Goal: Task Accomplishment & Management: Use online tool/utility

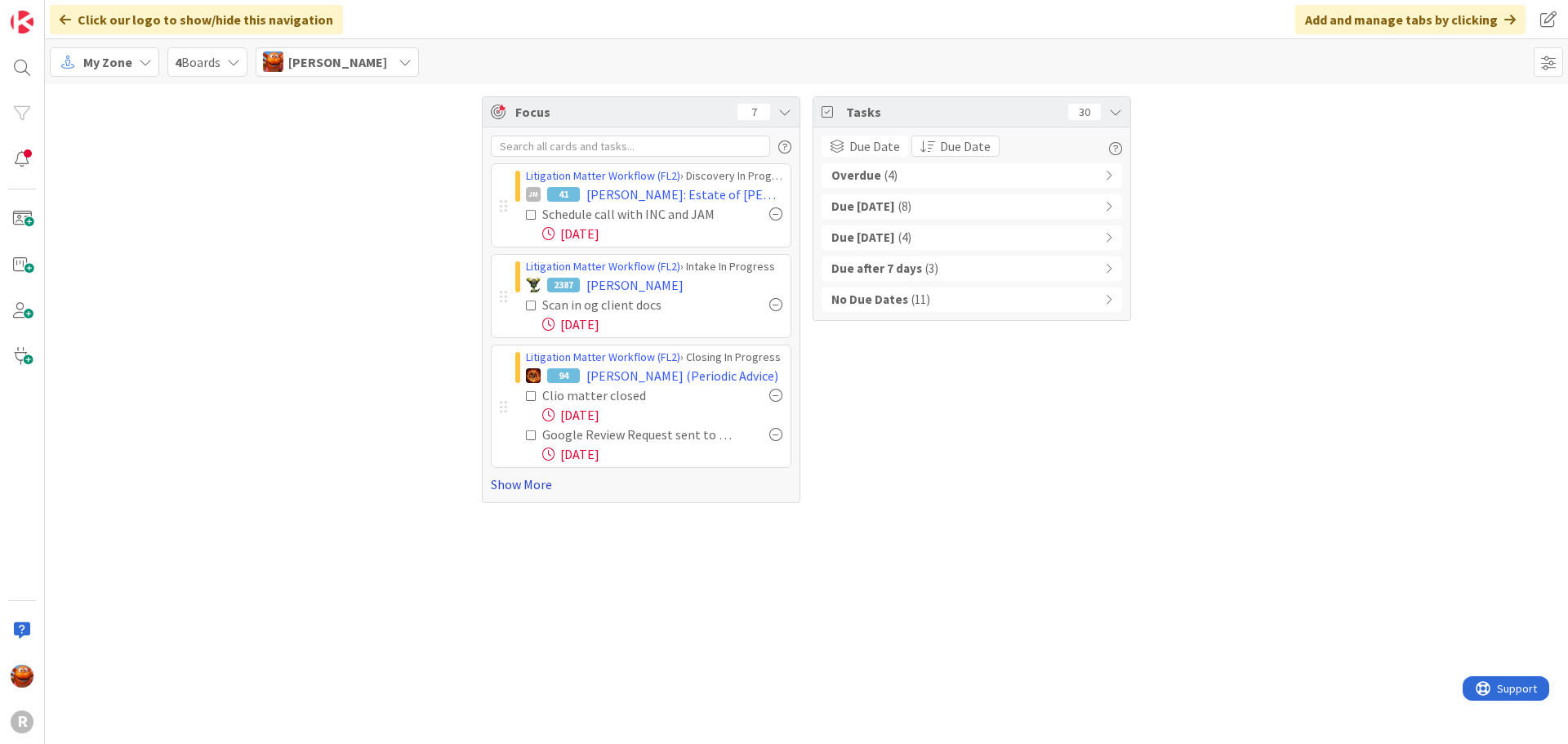
click at [539, 490] on link "Show More" at bounding box center [641, 484] width 300 height 20
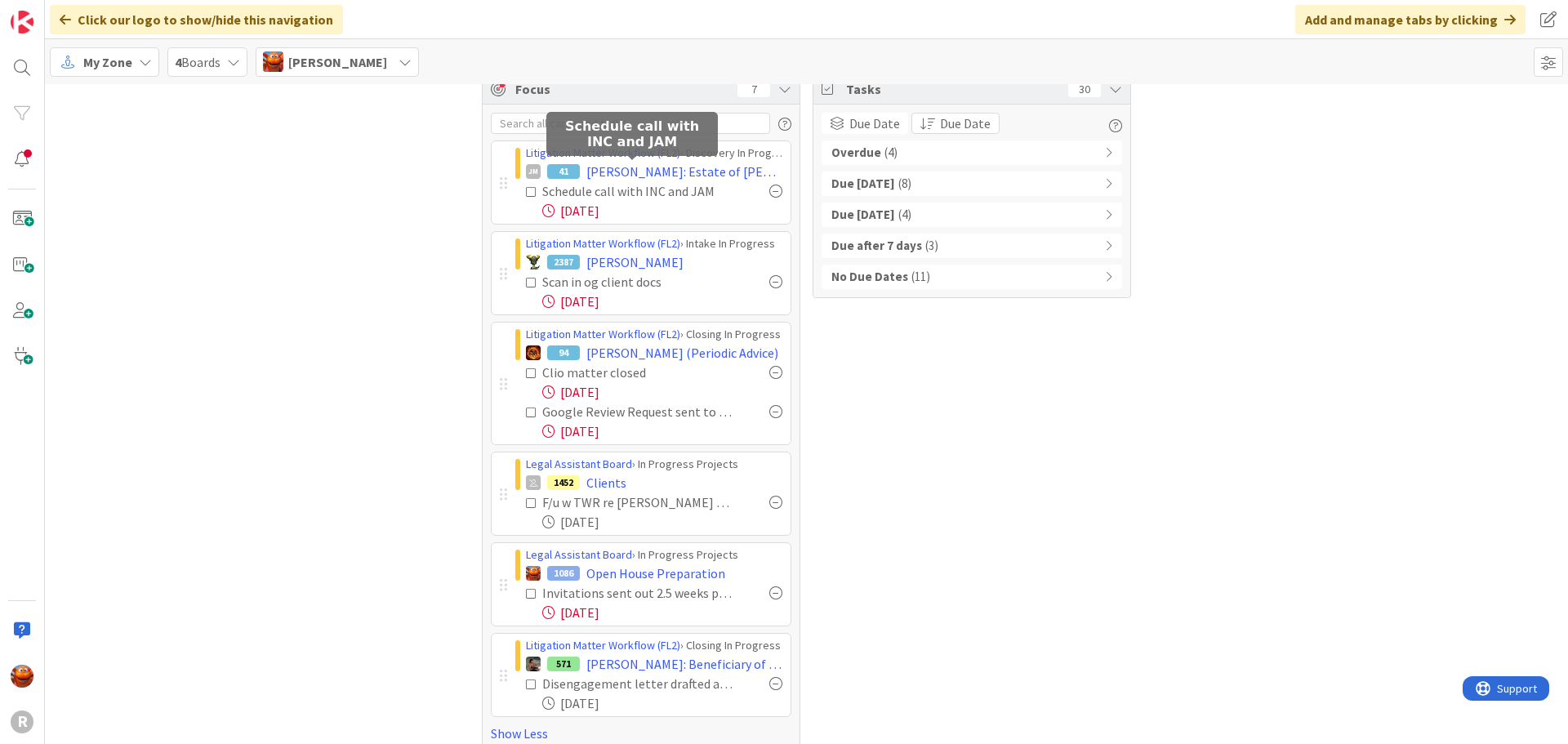
scroll to position [43, 0]
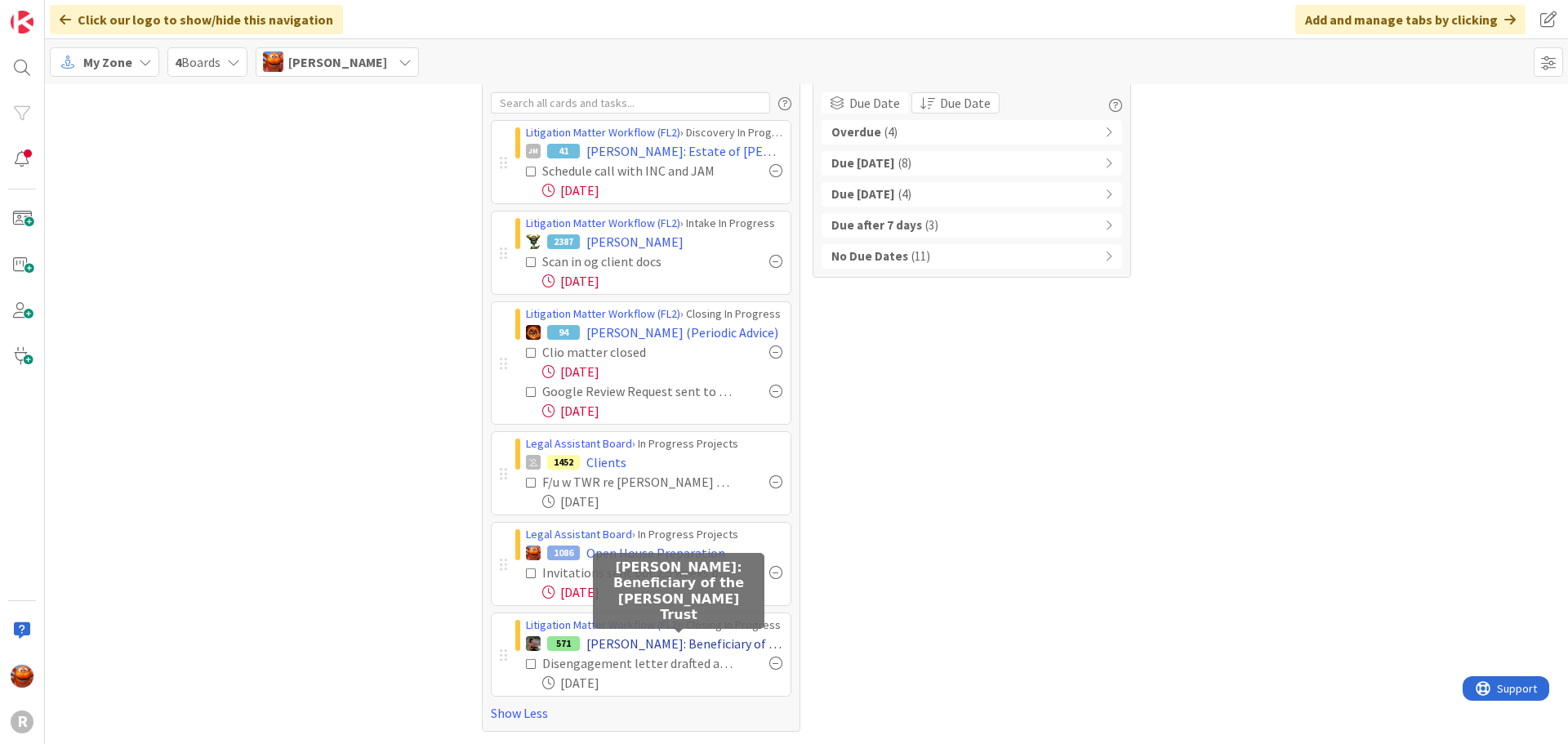
click at [605, 643] on span "ZIEBARTH: Beneficiary of the Ziebarth Trust" at bounding box center [684, 644] width 196 height 20
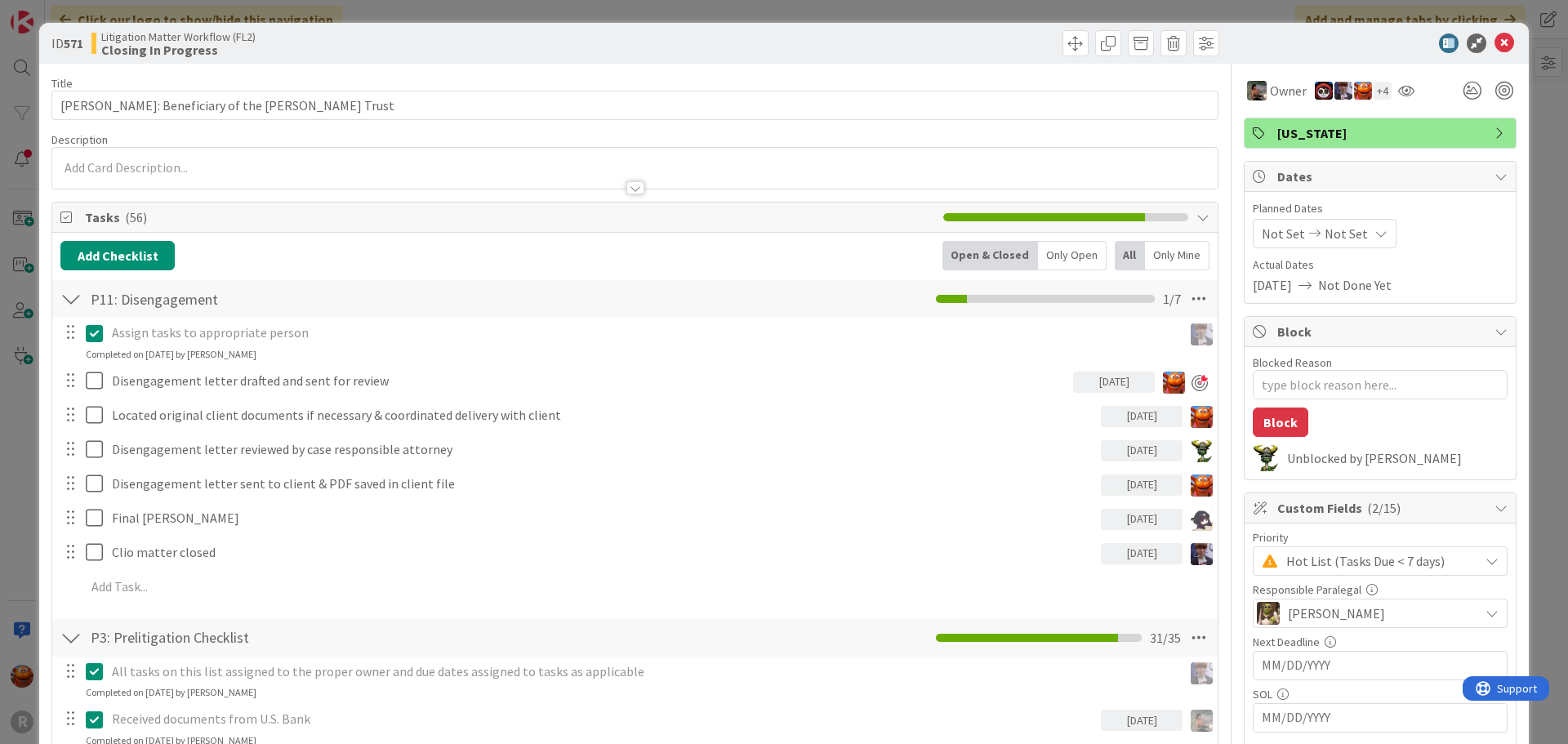
type textarea "x"
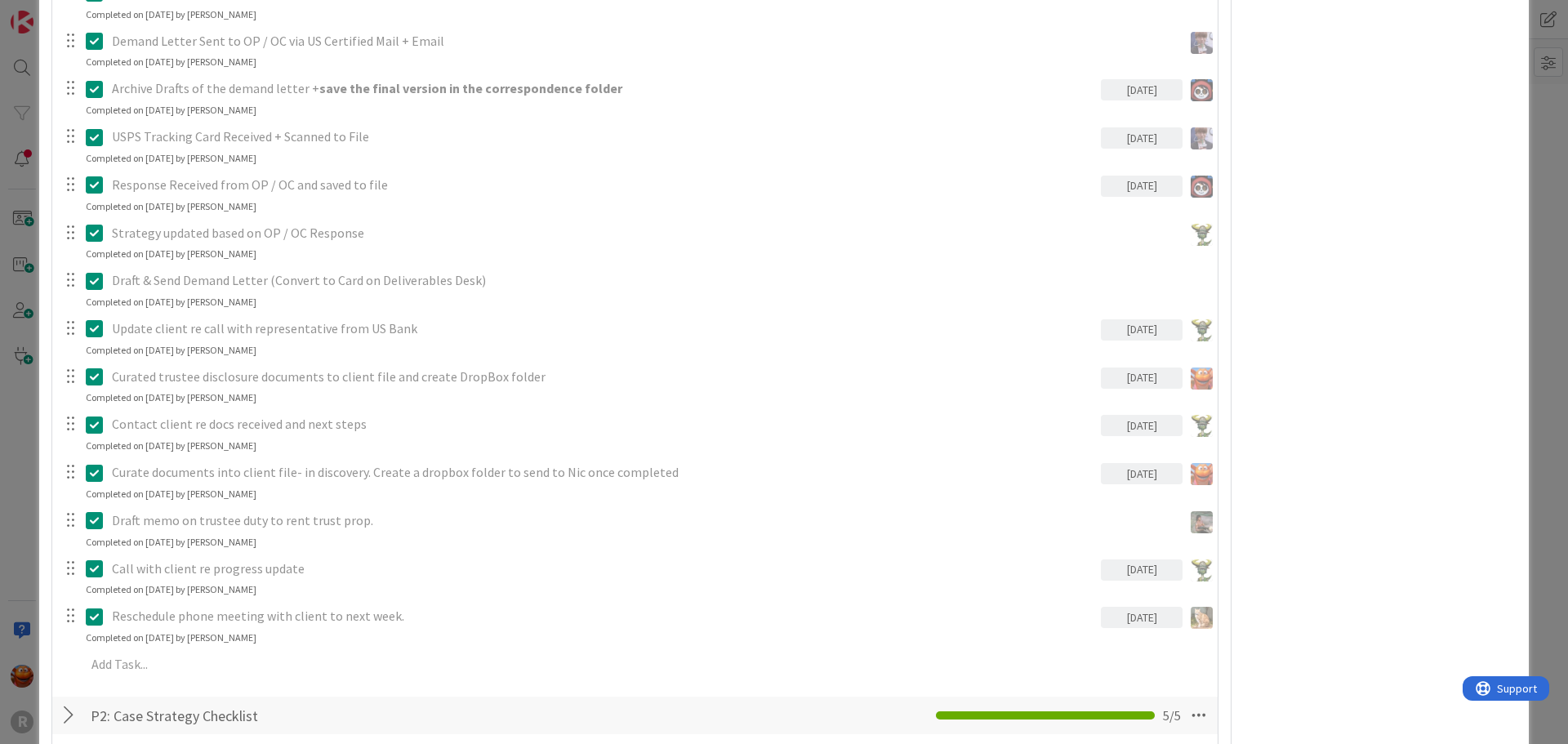
scroll to position [2365, 0]
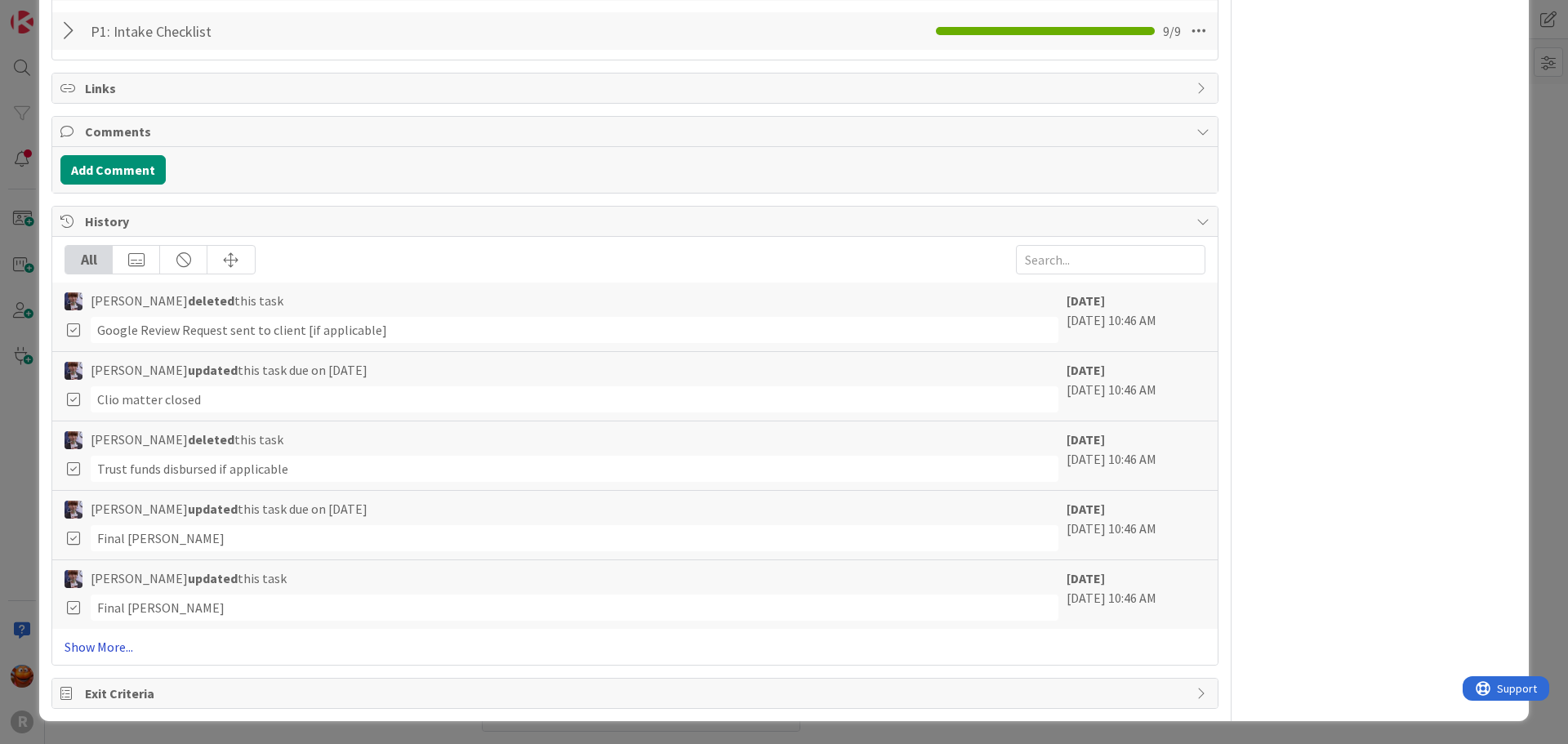
click at [117, 645] on link "Show More..." at bounding box center [635, 646] width 1141 height 20
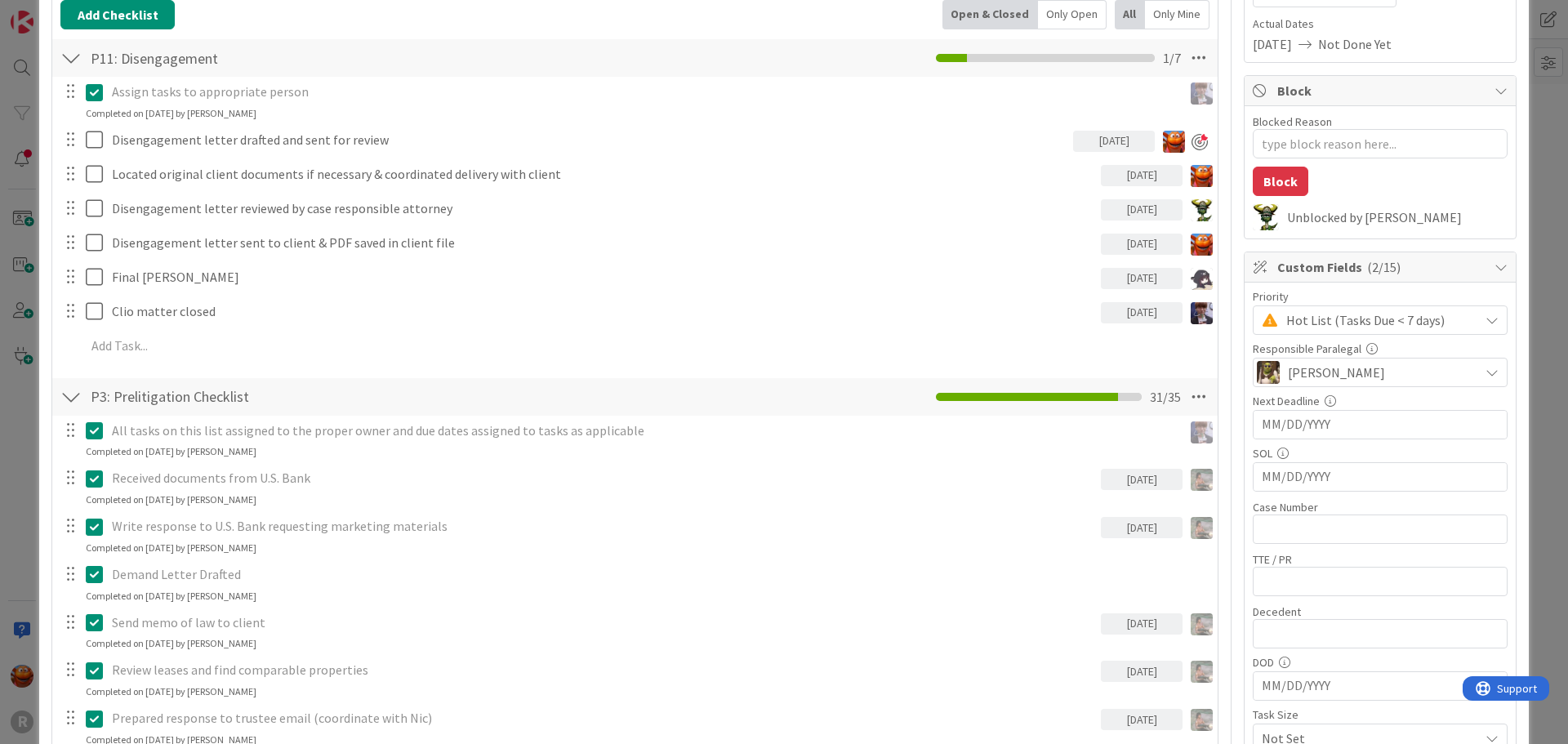
scroll to position [0, 0]
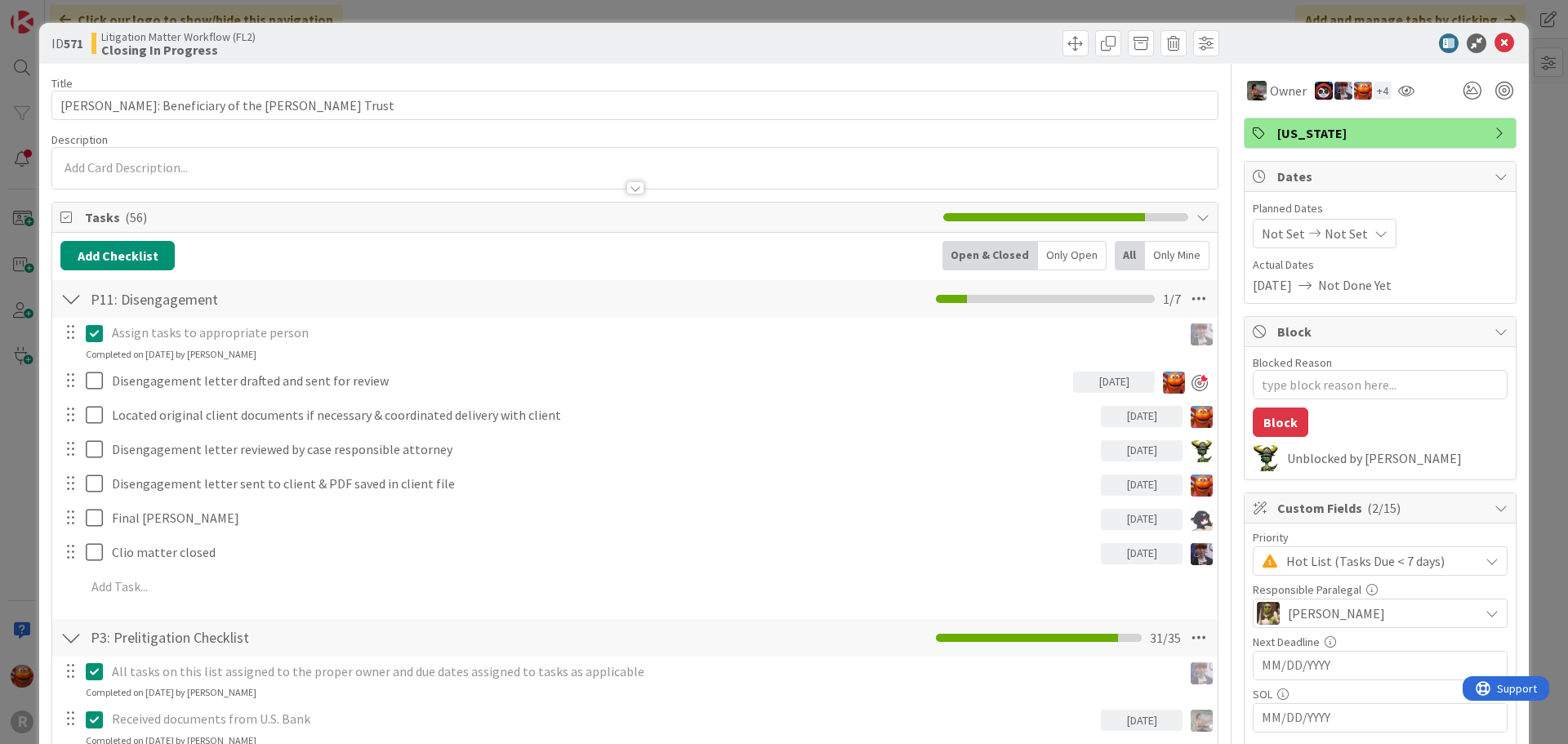
click at [18, 403] on div "ID 571 Litigation Matter Workflow (FL2) Closing In Progress Title 43 / 128 ZIEB…" at bounding box center [784, 372] width 1568 height 744
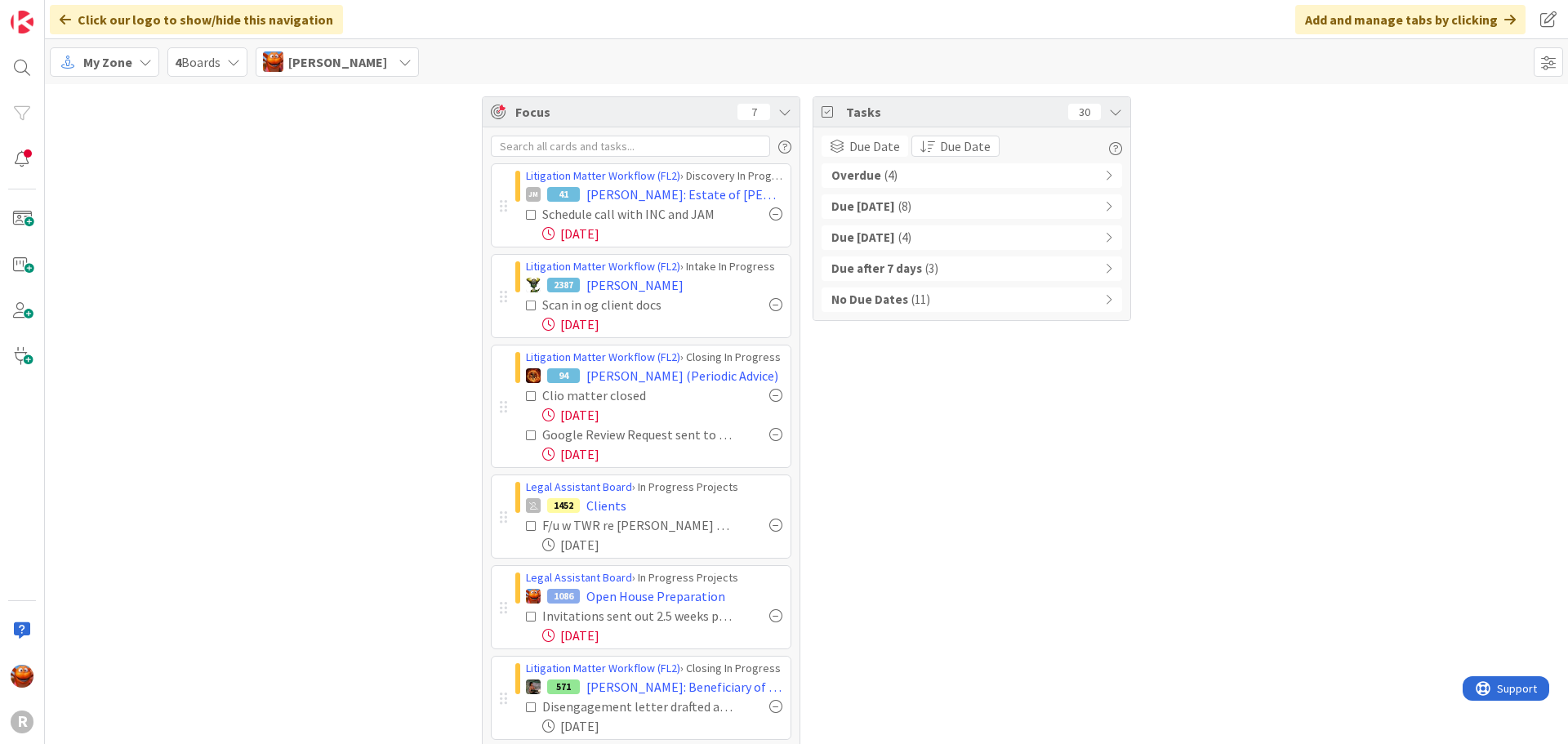
click at [770, 527] on div at bounding box center [776, 525] width 13 height 13
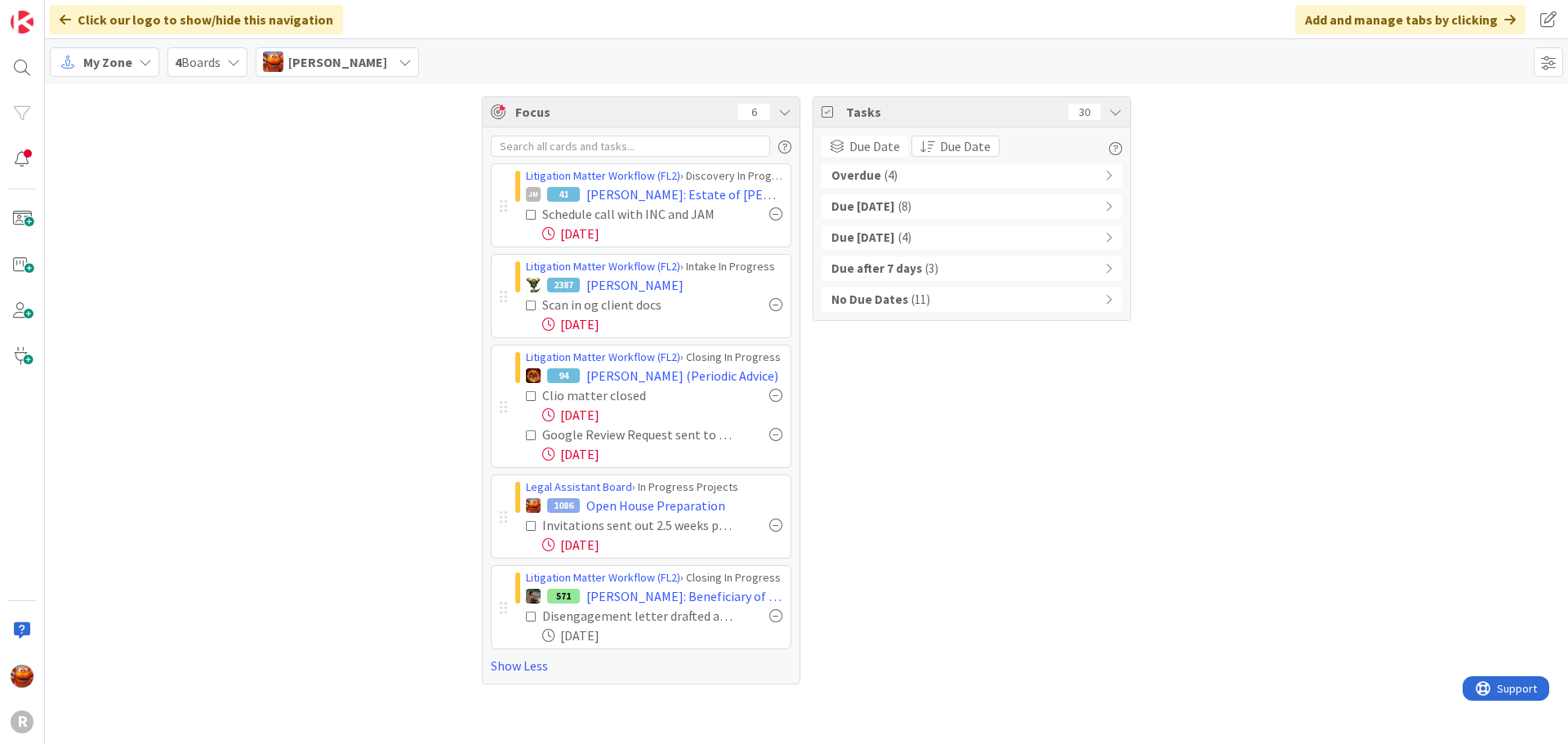
click at [893, 183] on span "( 4 )" at bounding box center [891, 176] width 13 height 19
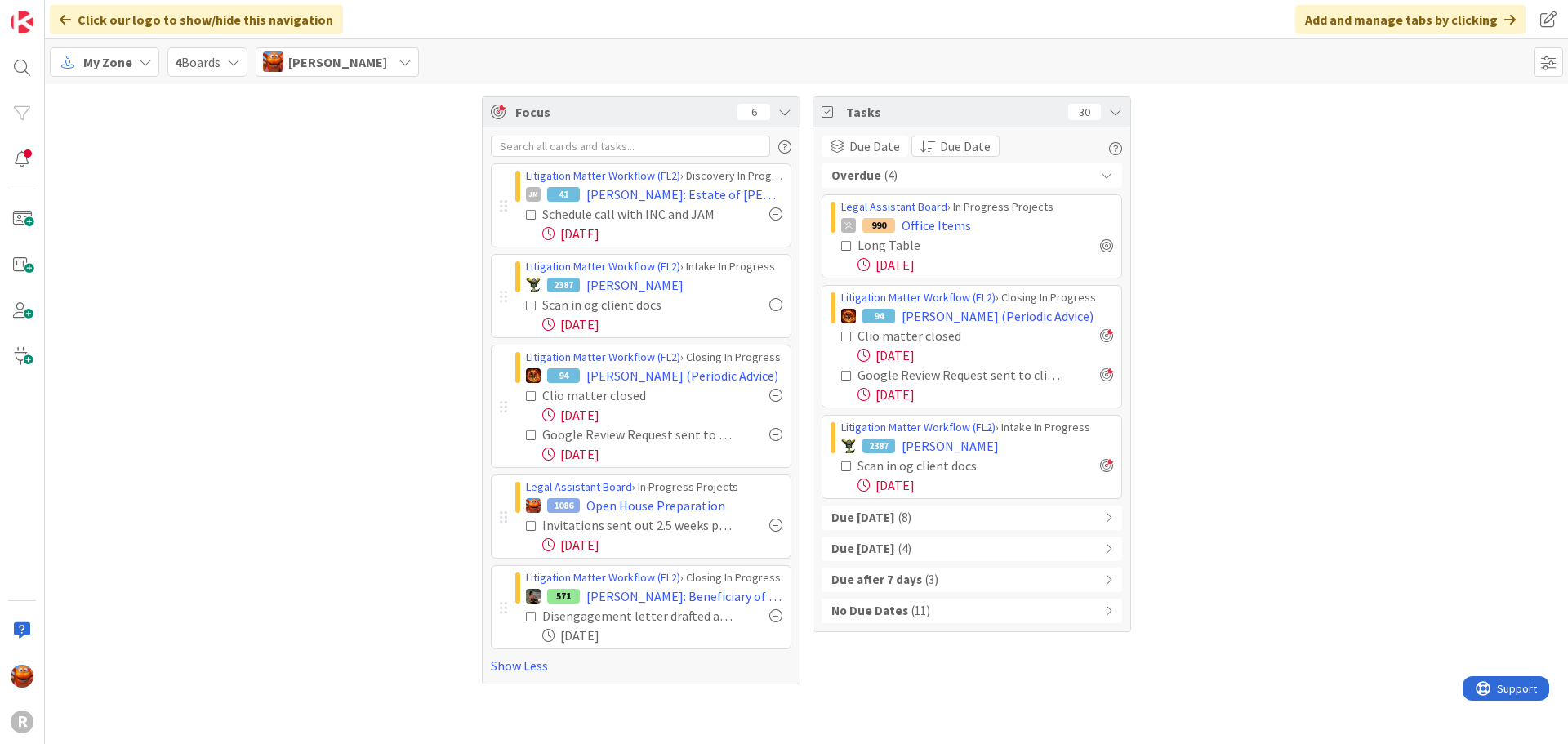
click at [926, 524] on div "Due Today ( 8 )" at bounding box center [972, 518] width 300 height 24
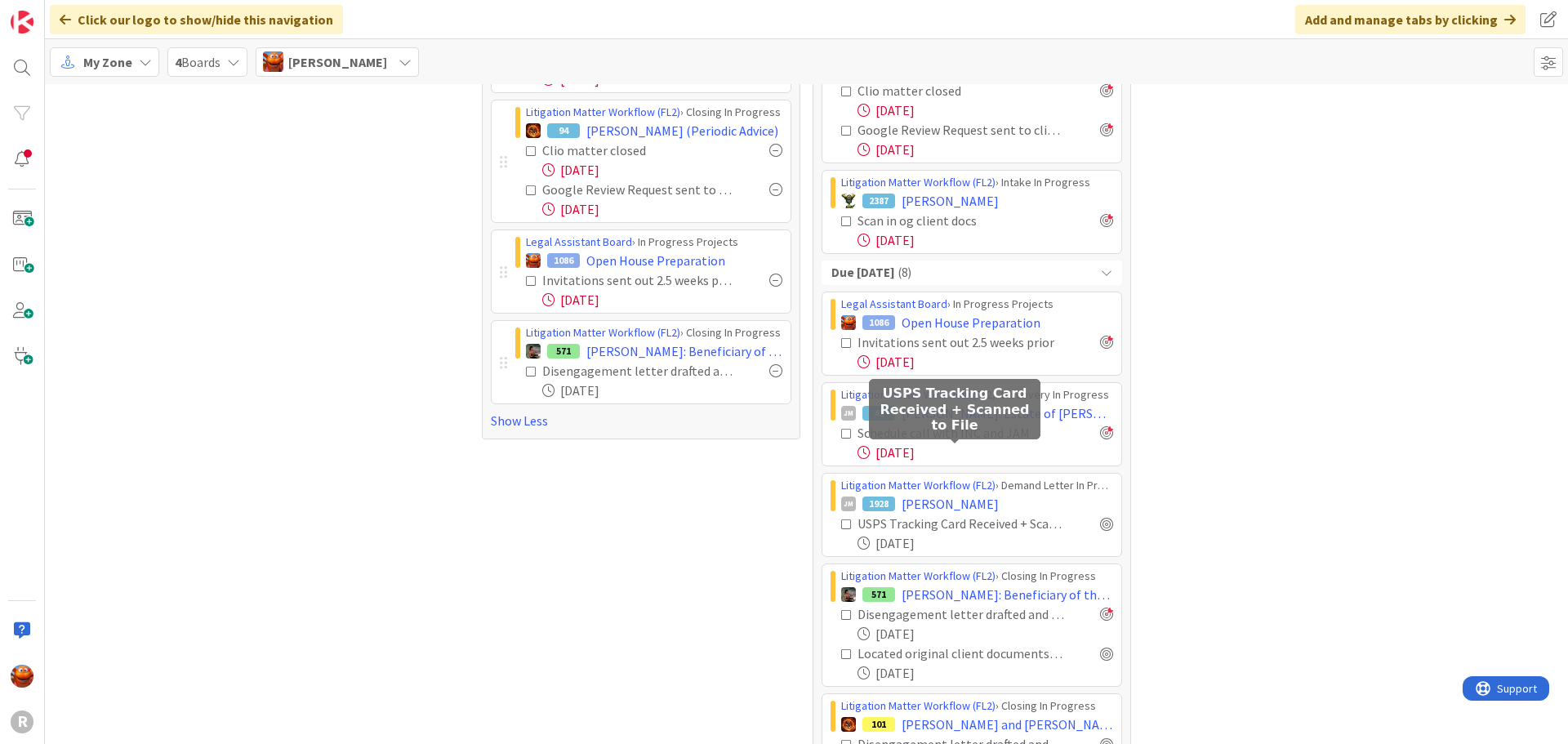
scroll to position [471, 0]
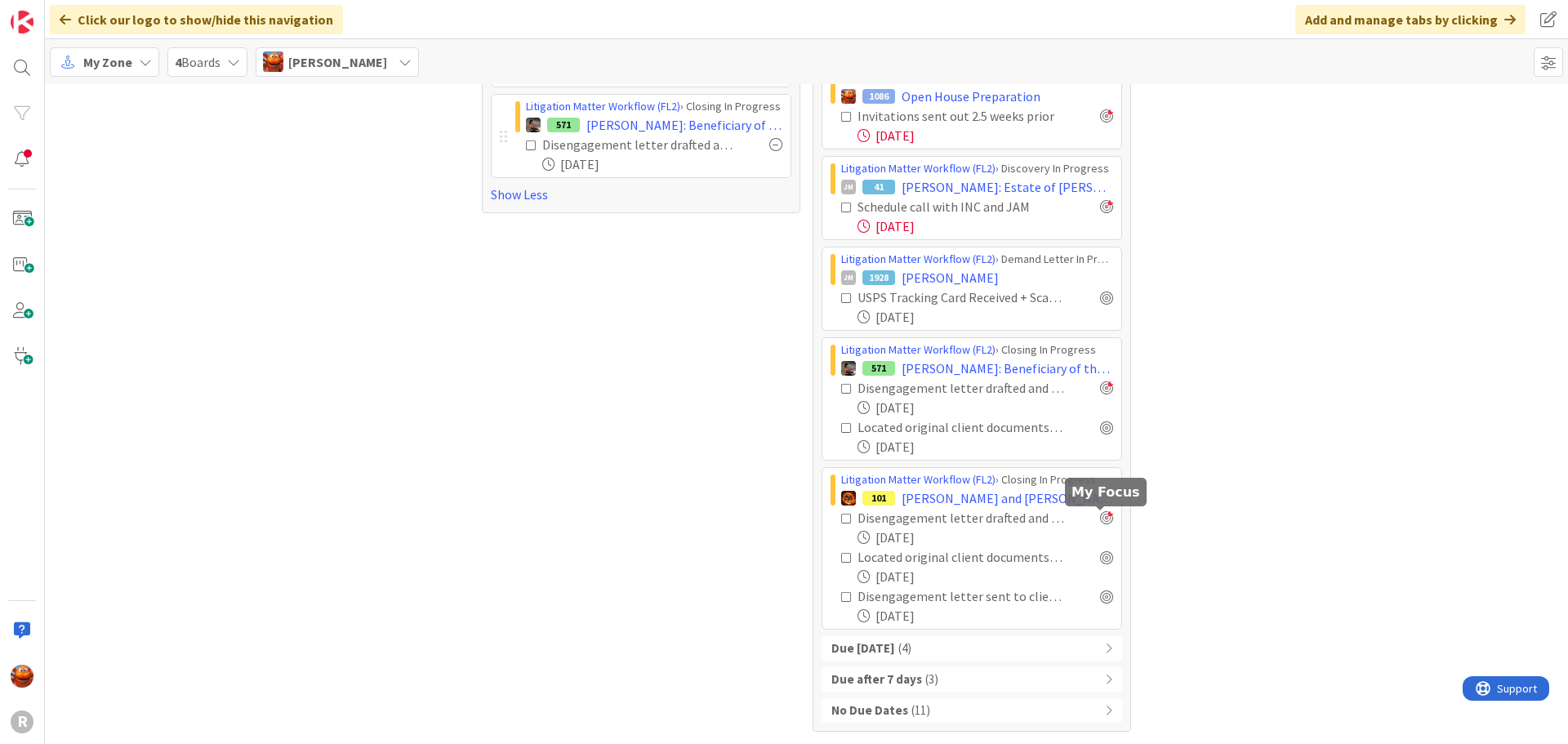
click at [1100, 519] on div at bounding box center [1106, 518] width 13 height 13
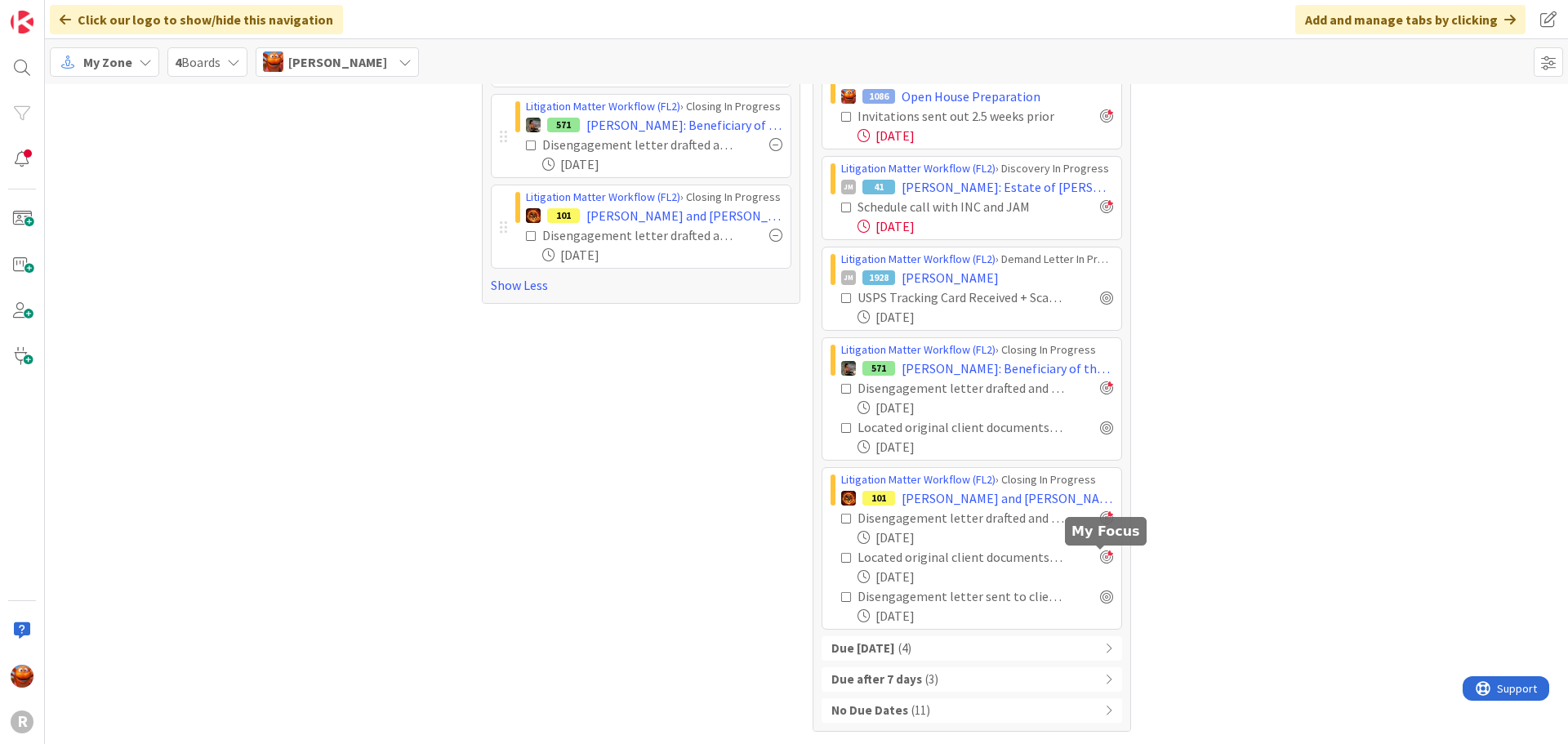
click at [1100, 558] on div at bounding box center [1106, 557] width 13 height 13
click at [1100, 602] on div at bounding box center [1106, 596] width 13 height 13
click at [911, 646] on span "( 4 )" at bounding box center [904, 649] width 13 height 19
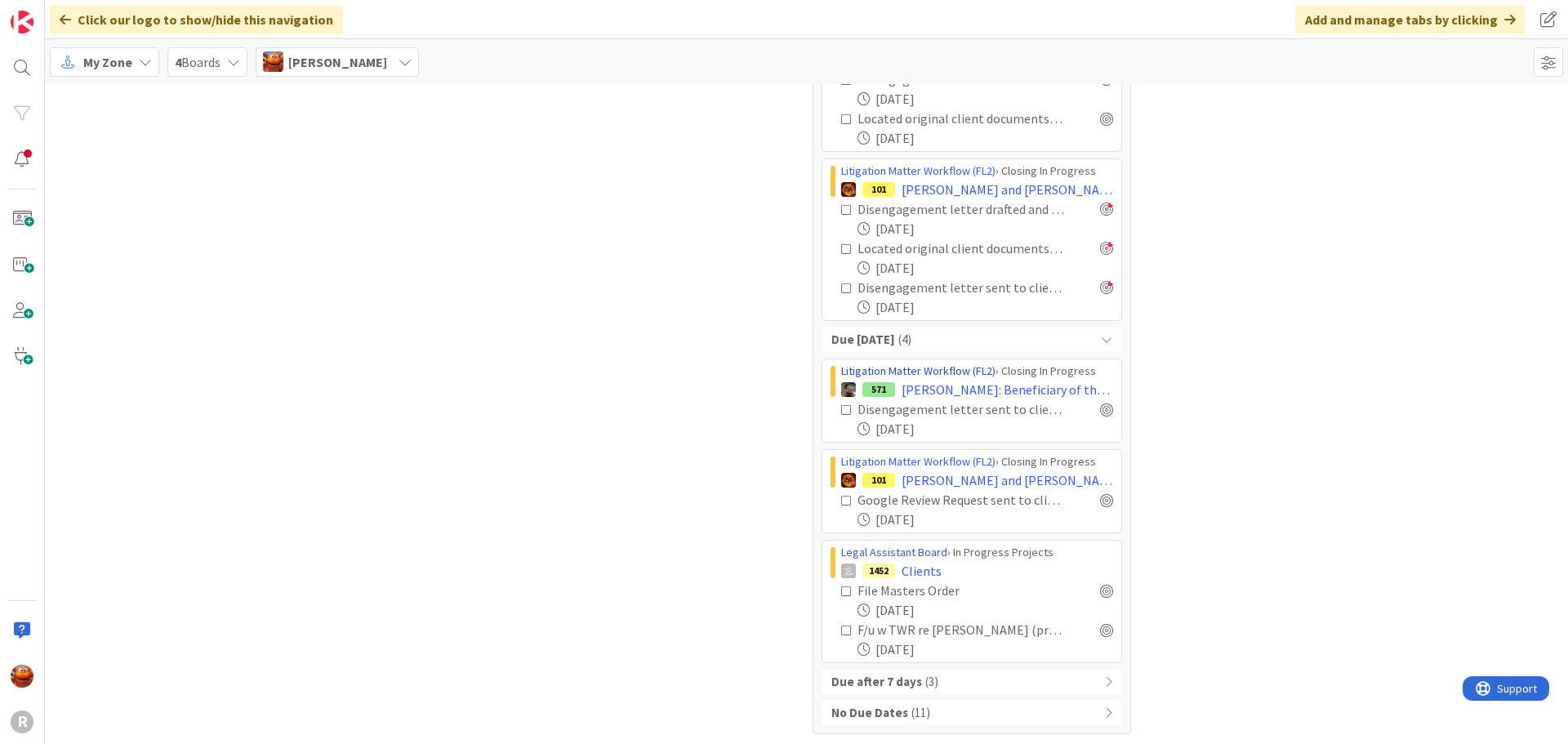
scroll to position [783, 0]
click at [1102, 405] on div at bounding box center [1106, 407] width 13 height 13
click at [1100, 501] on div at bounding box center [1106, 497] width 13 height 13
click at [929, 675] on div "Due after 7 days ( 3 )" at bounding box center [972, 679] width 300 height 24
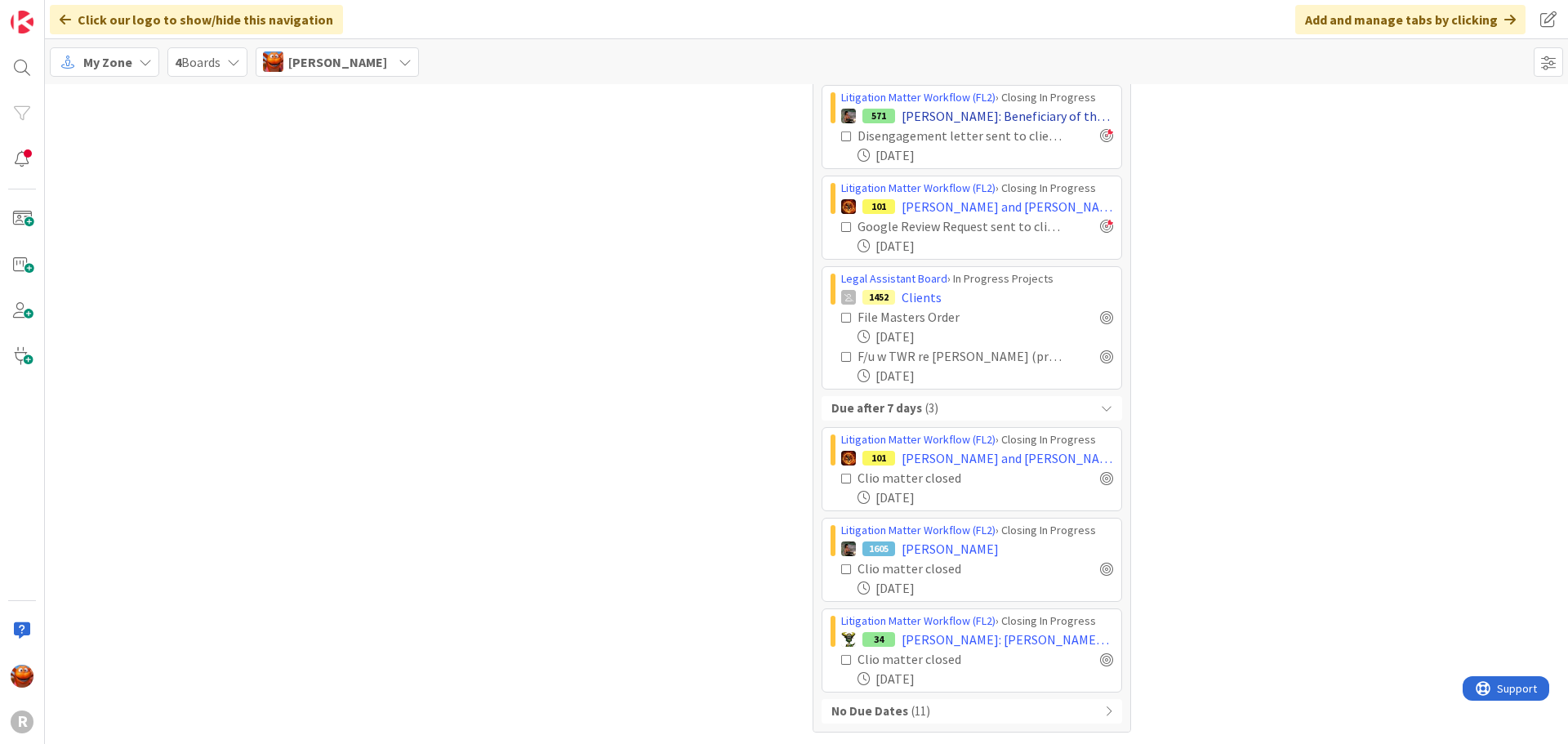
scroll to position [1055, 0]
click at [924, 708] on div "No Due Dates ( 11 )" at bounding box center [972, 710] width 300 height 24
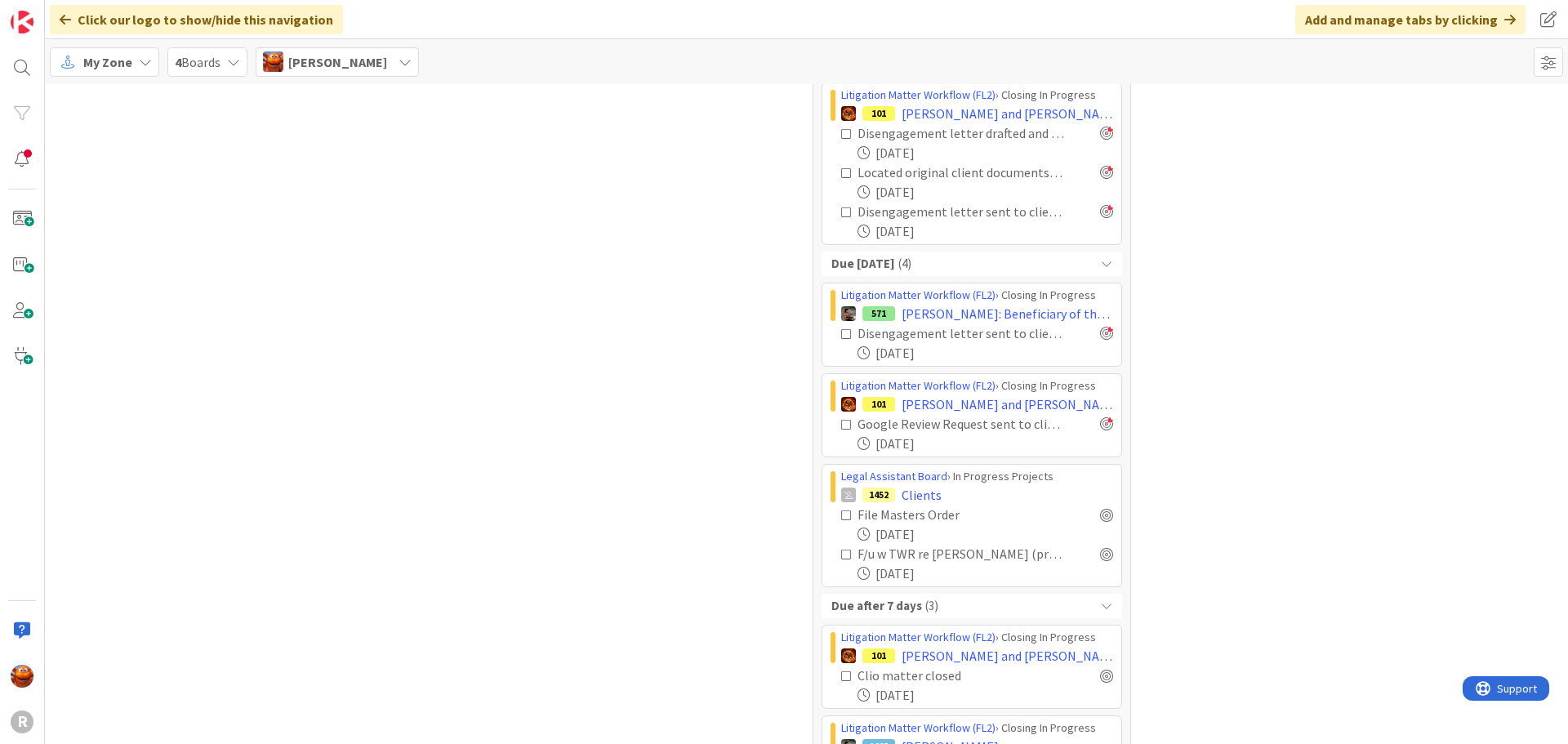
scroll to position [817, 0]
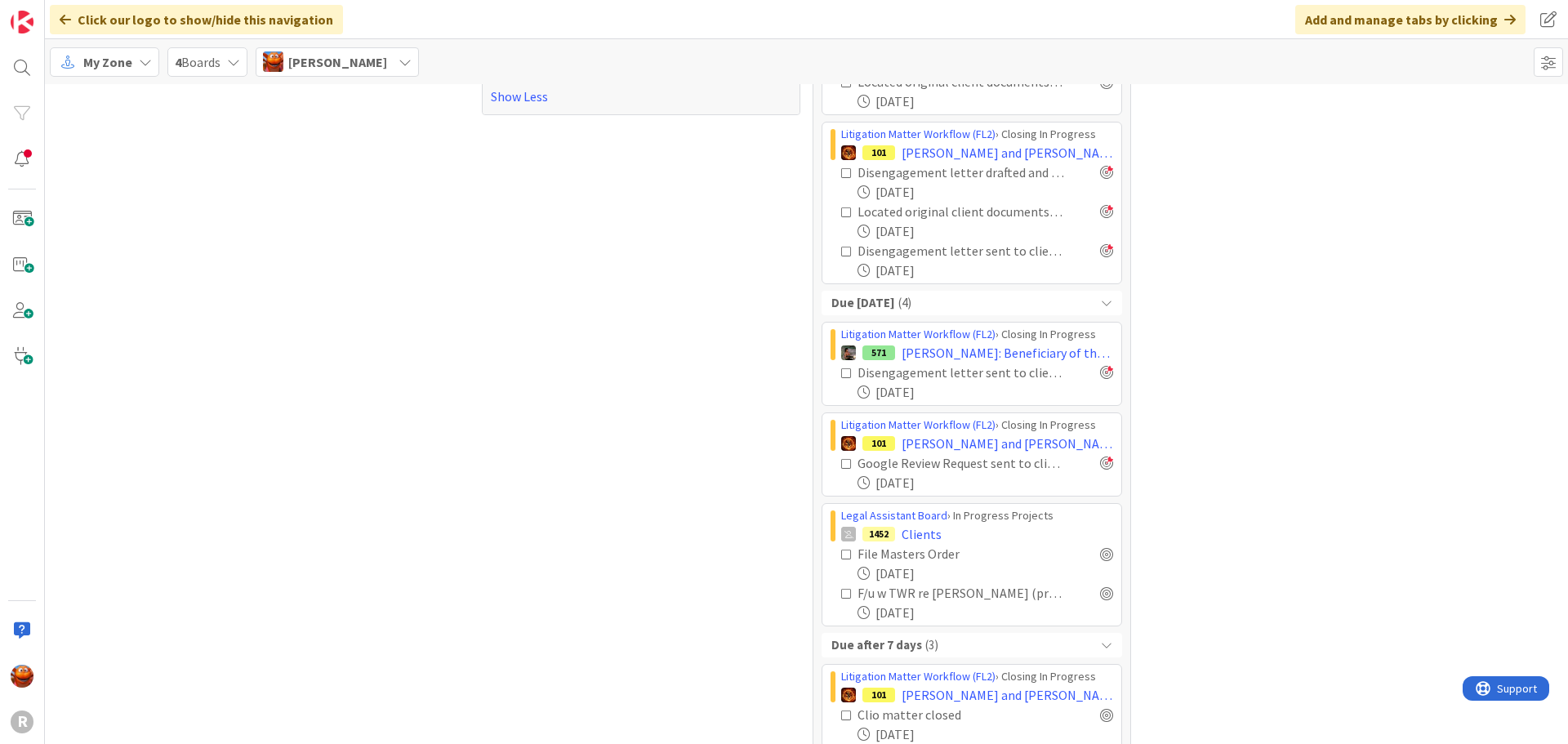
click at [103, 71] on span "My Zone" at bounding box center [108, 62] width 49 height 20
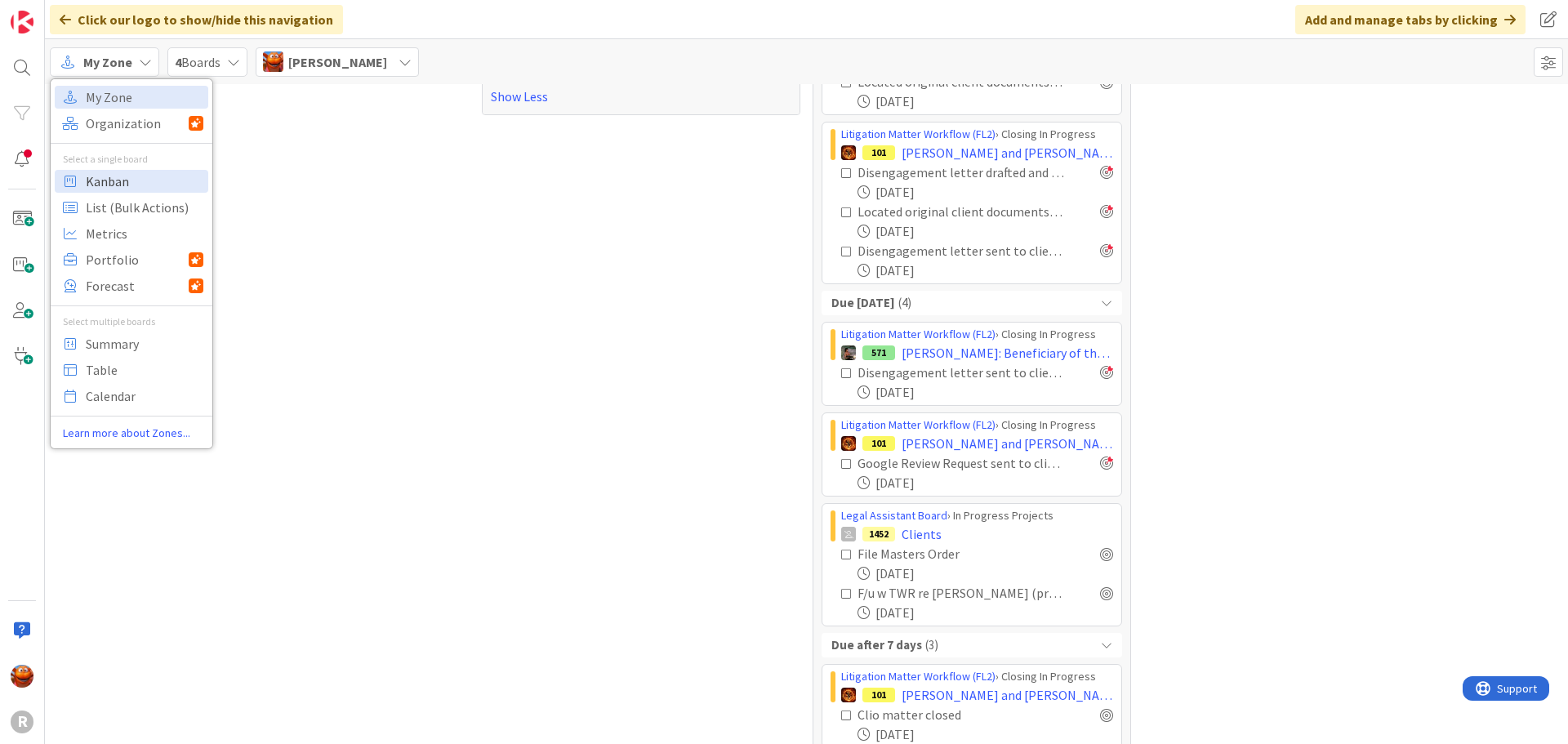
click at [141, 181] on span "Kanban" at bounding box center [144, 181] width 117 height 24
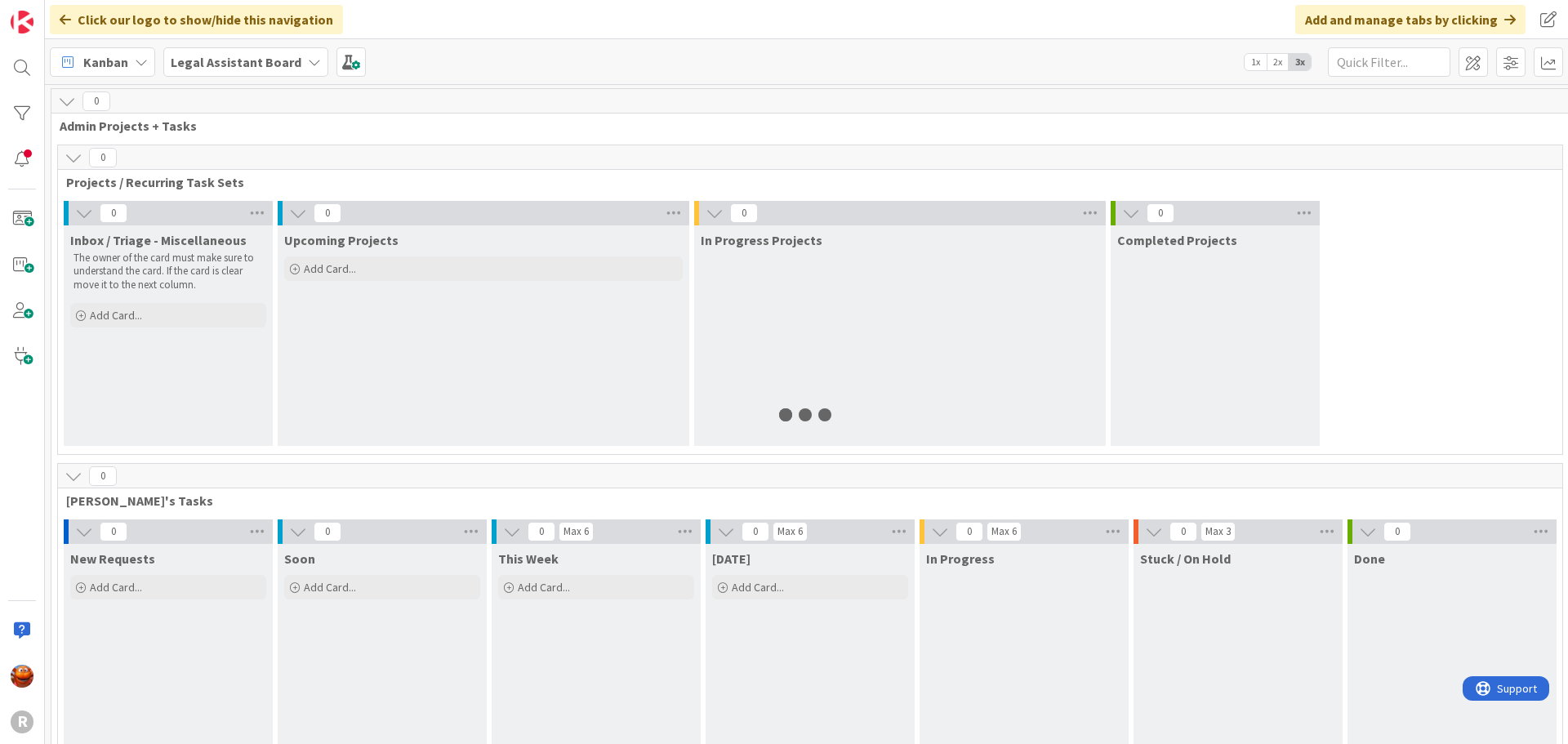
click at [297, 58] on div "Legal Assistant Board" at bounding box center [245, 62] width 165 height 29
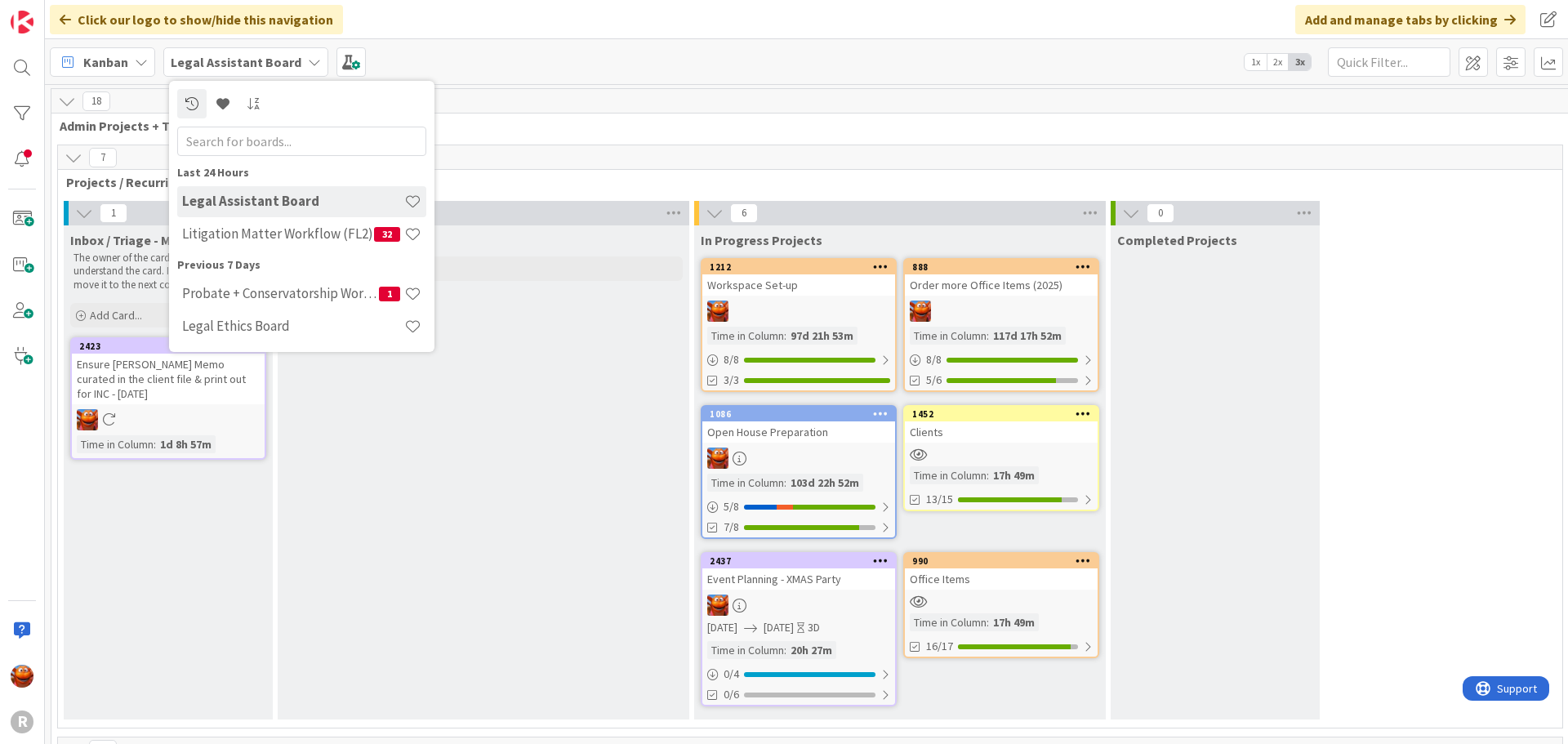
click at [513, 77] on div "Kanban Legal Assistant Board Last 24 Hours Legal Assistant Board Litigation Mat…" at bounding box center [806, 61] width 1523 height 45
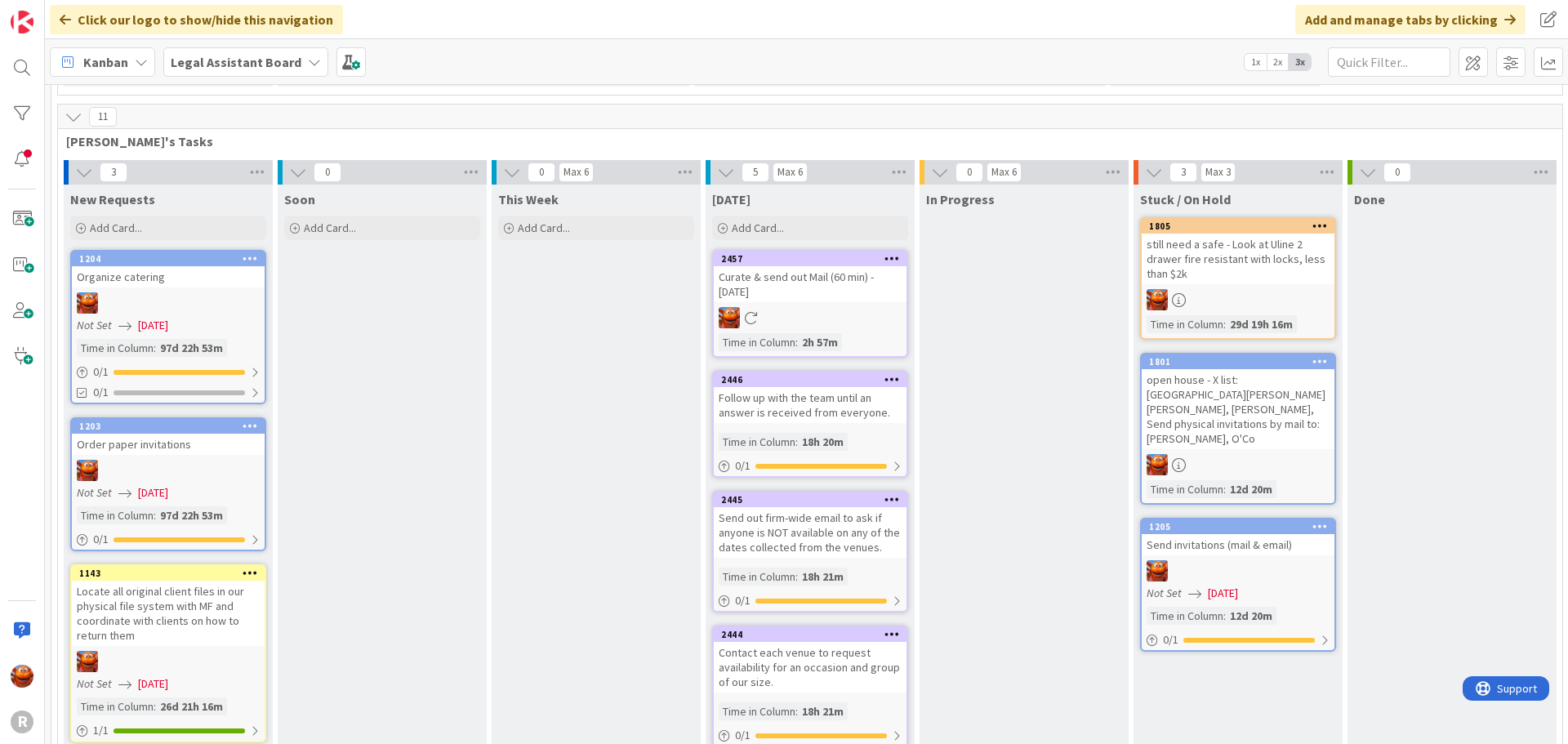
scroll to position [711, 0]
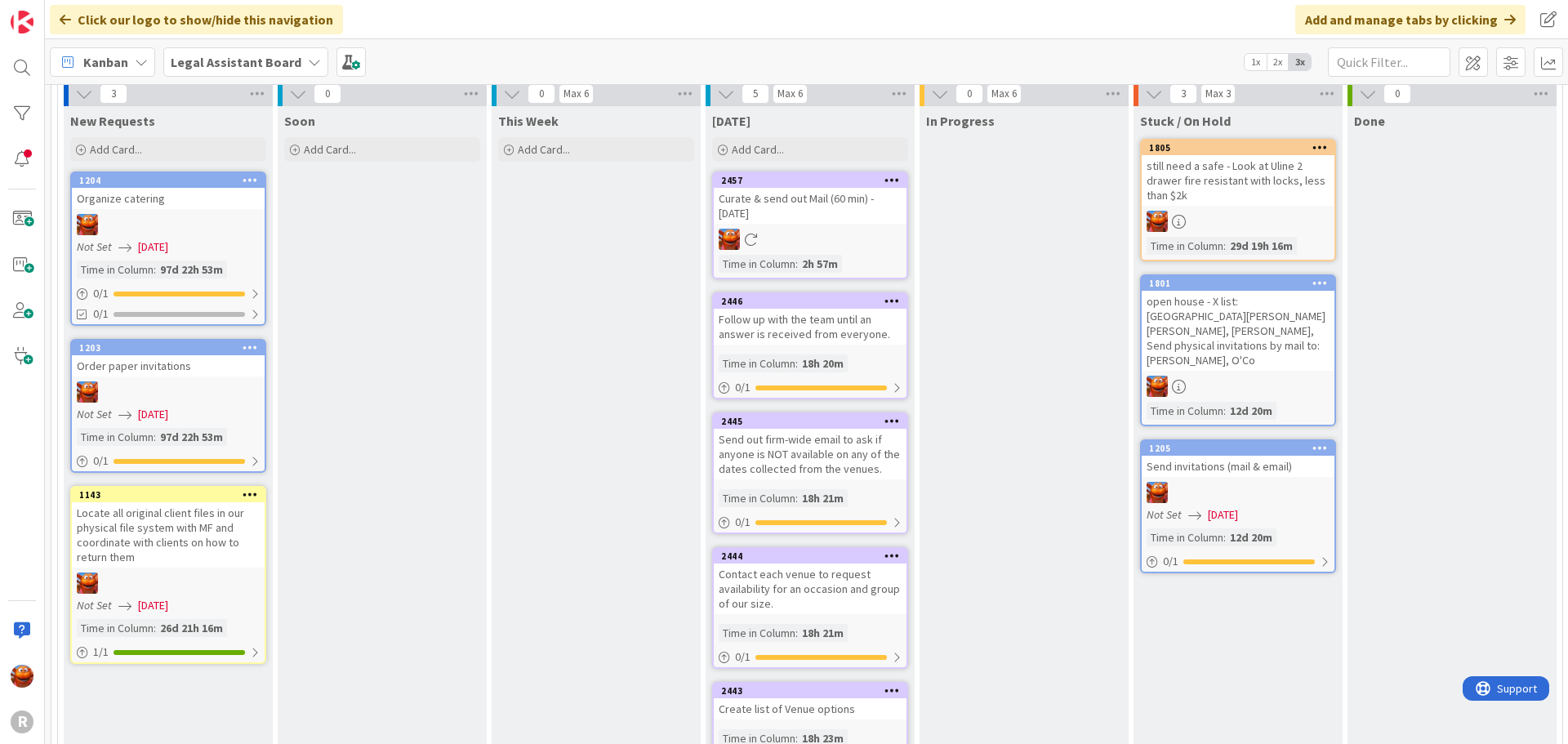
click at [1275, 329] on div "open house - X list: Hagen, Stan Butterfield, Abby WoolLandon, Terry Scannell, …" at bounding box center [1237, 331] width 192 height 80
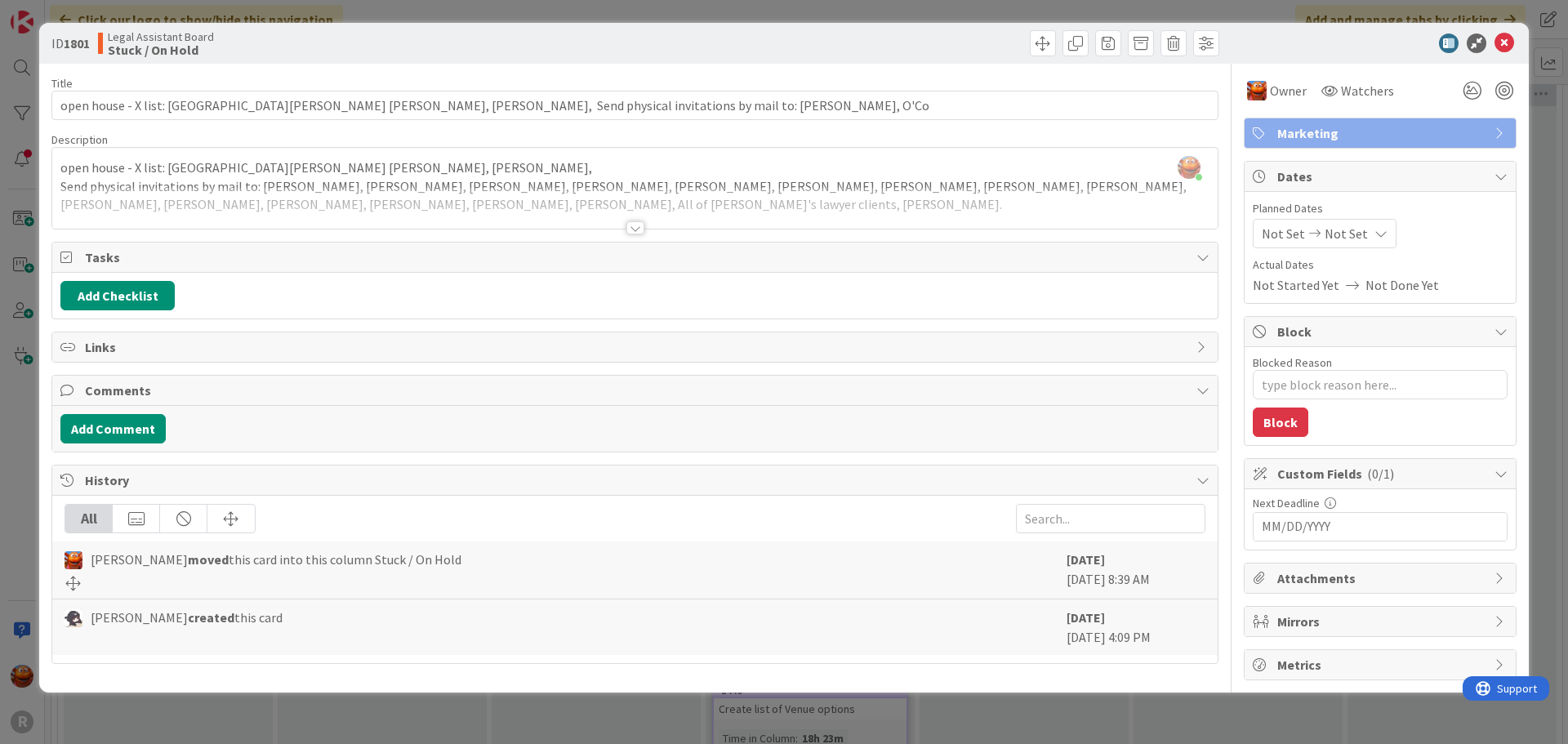
click at [634, 229] on div at bounding box center [635, 228] width 18 height 13
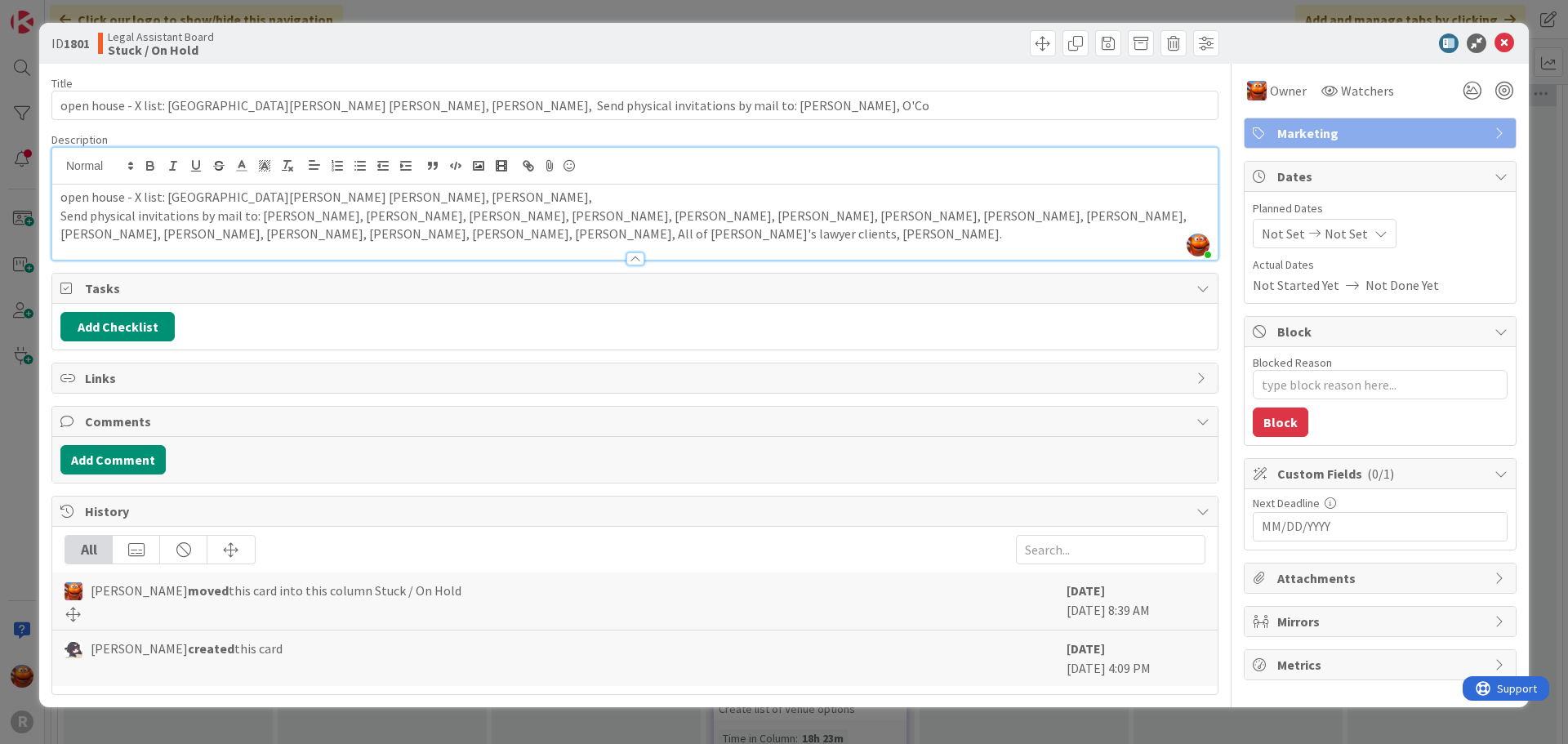
click at [22, 313] on div "ID 1801 Legal Assistant Board Stuck / On Hold Title 128 / 128 open house - X li…" at bounding box center [784, 372] width 1568 height 744
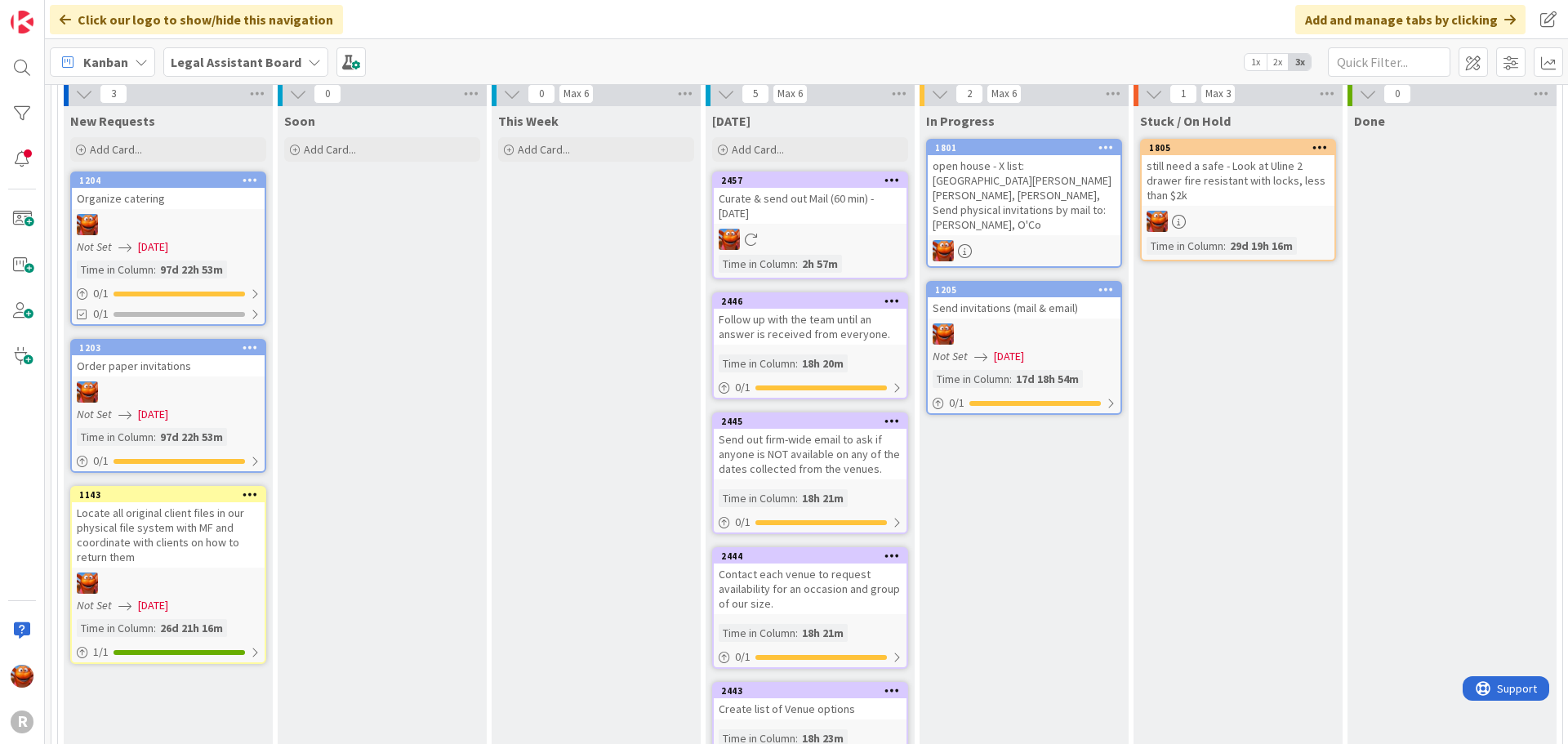
click at [1036, 324] on div at bounding box center [1023, 334] width 192 height 22
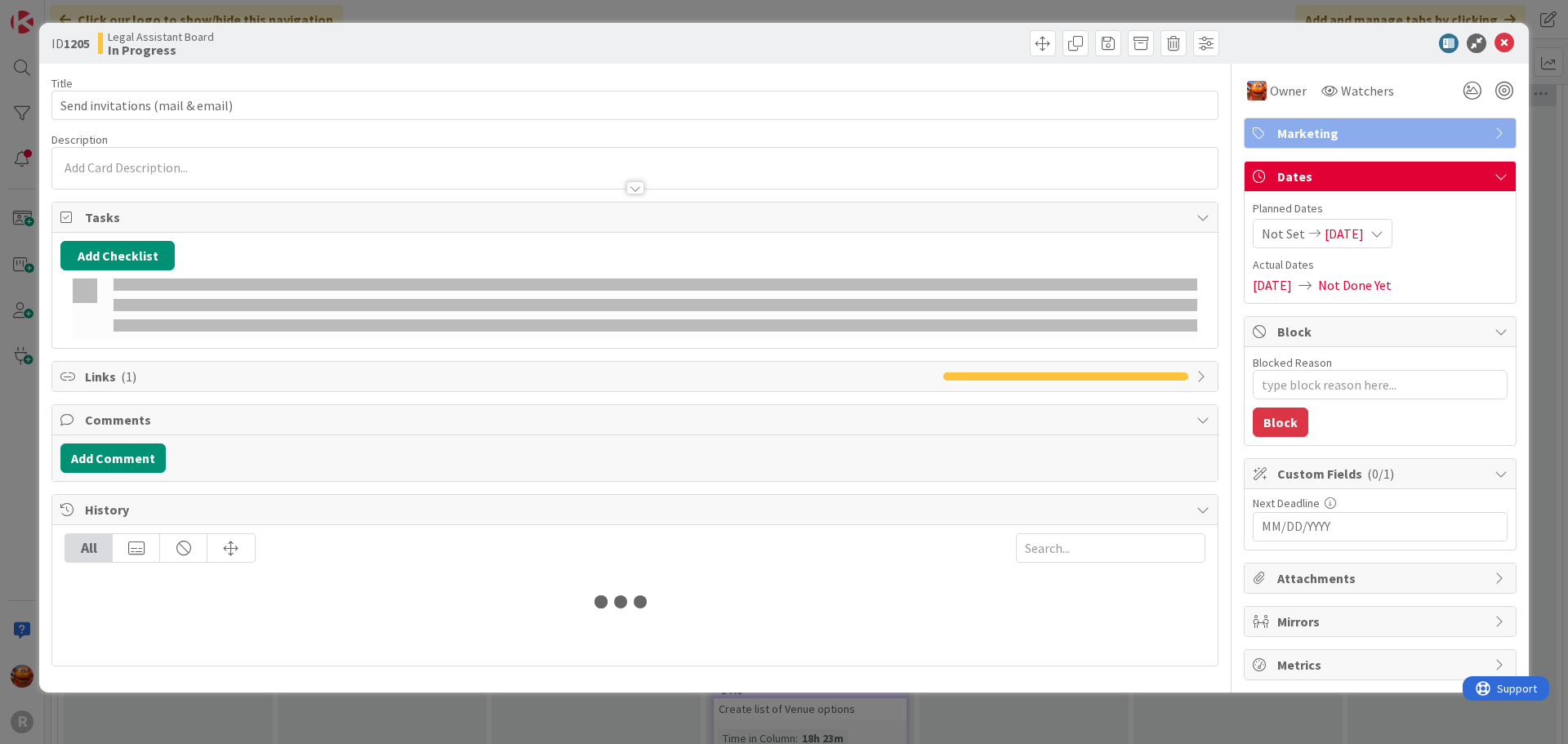
type textarea "x"
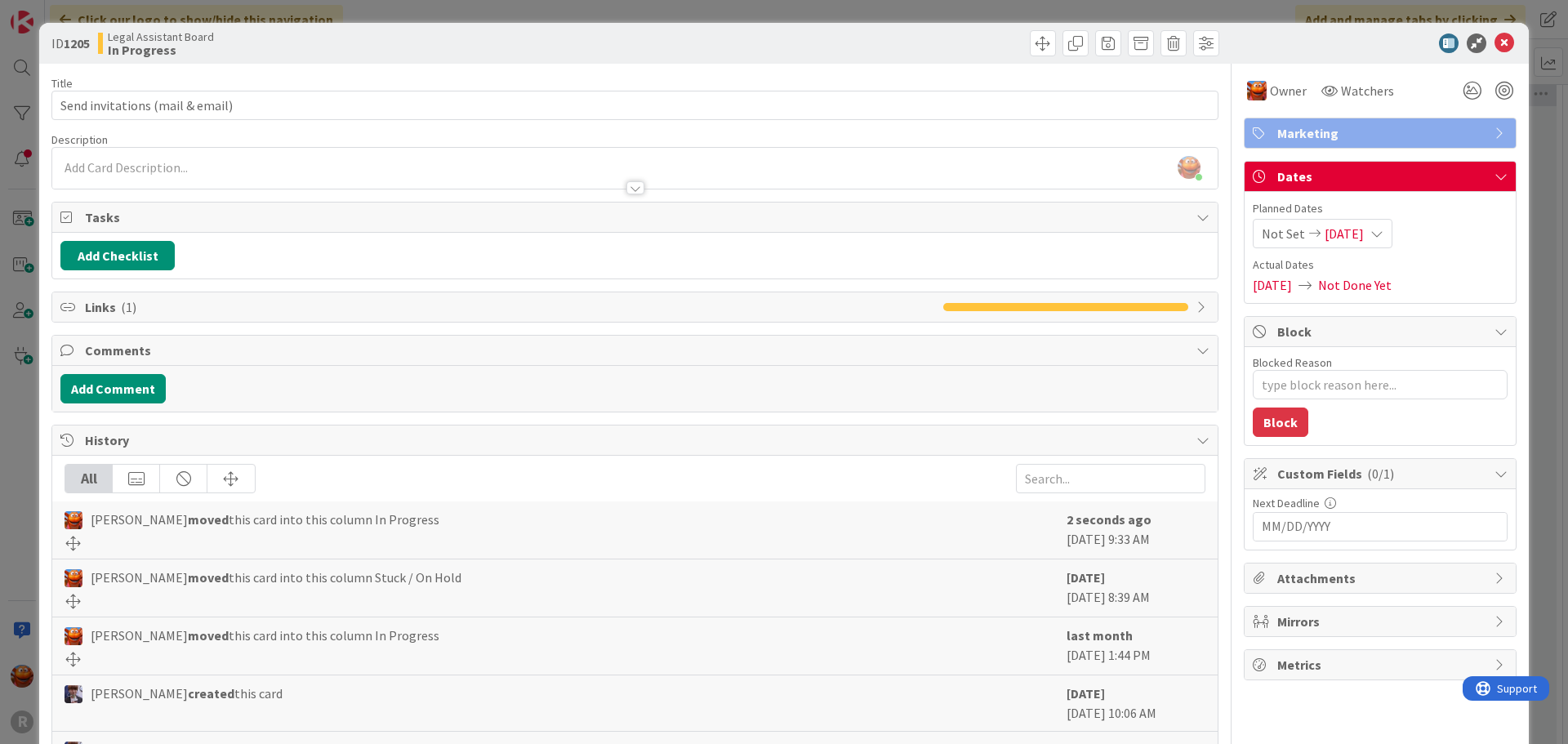
click at [1338, 231] on span "05/19/2025" at bounding box center [1344, 233] width 39 height 20
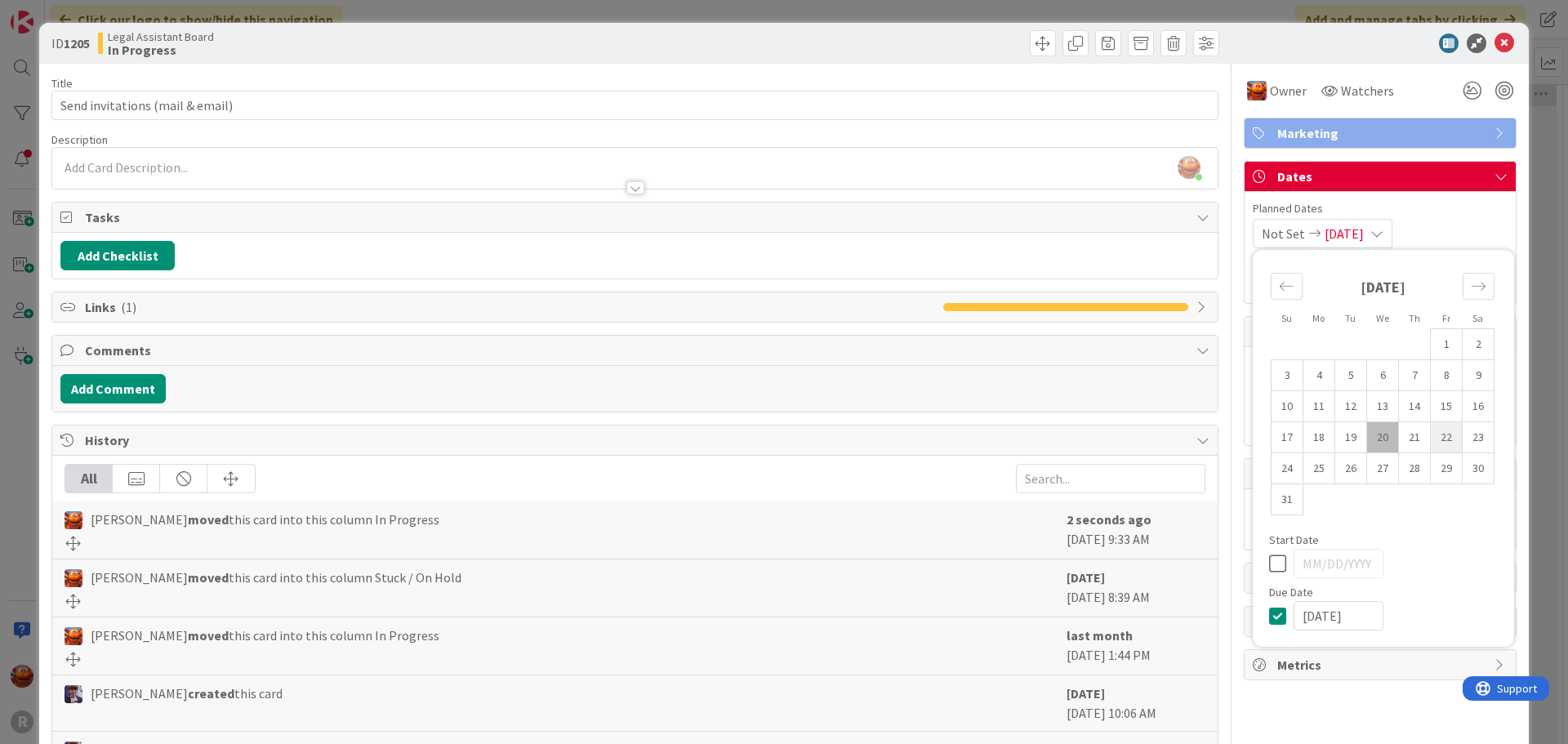
click at [1432, 438] on td "22" at bounding box center [1446, 438] width 32 height 31
type input "08/22/2025"
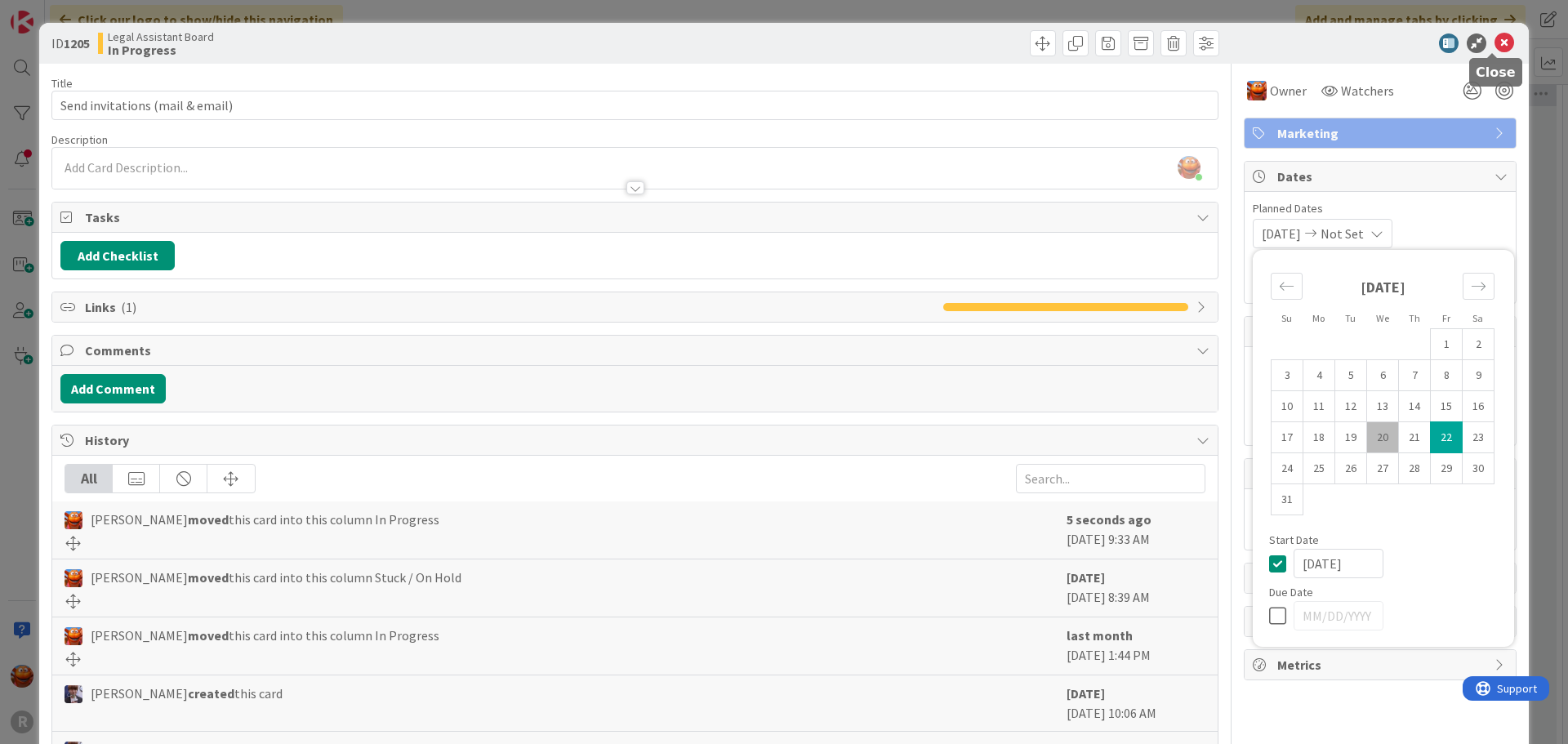
click at [1495, 48] on icon at bounding box center [1504, 43] width 20 height 20
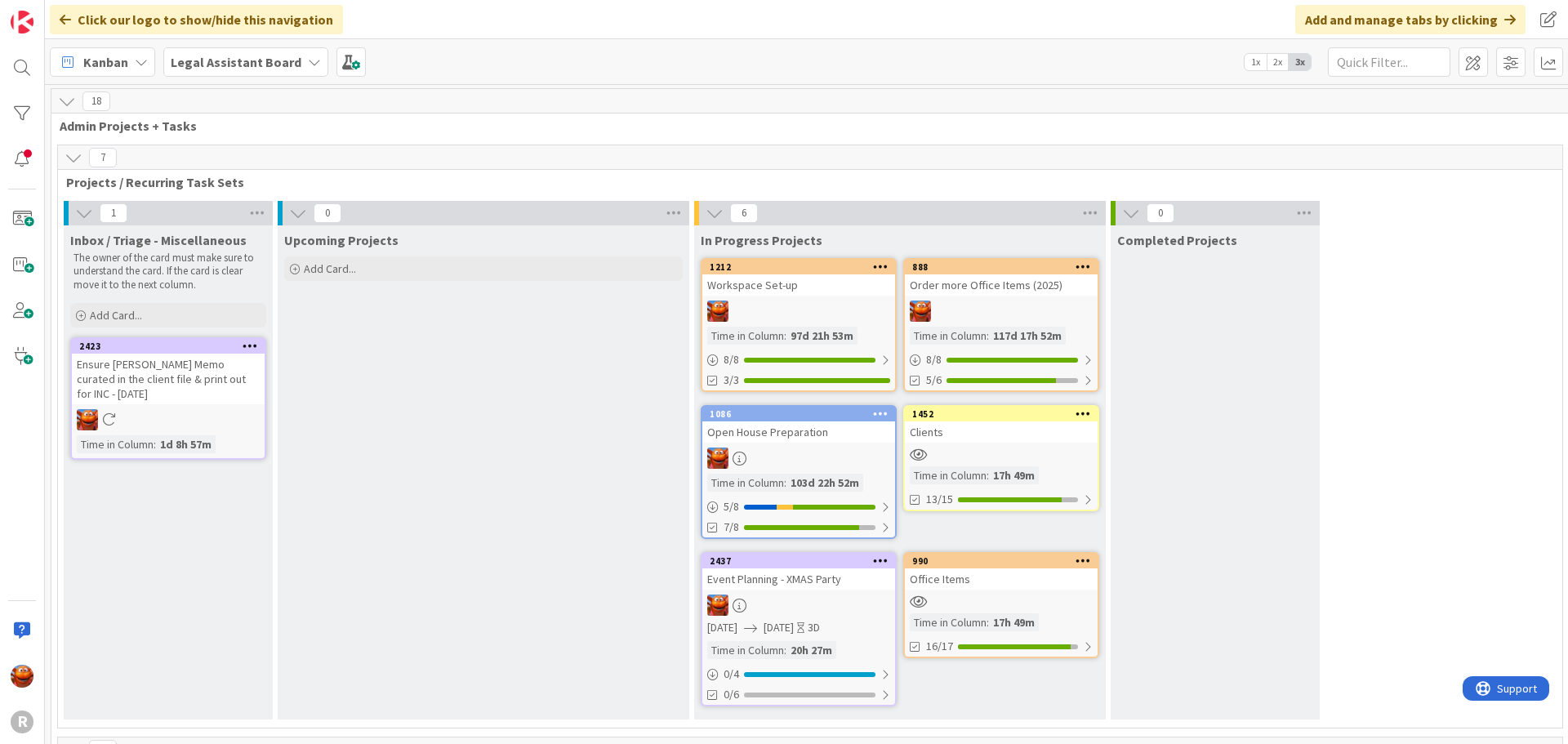
click at [85, 48] on div "Kanban" at bounding box center [103, 62] width 105 height 29
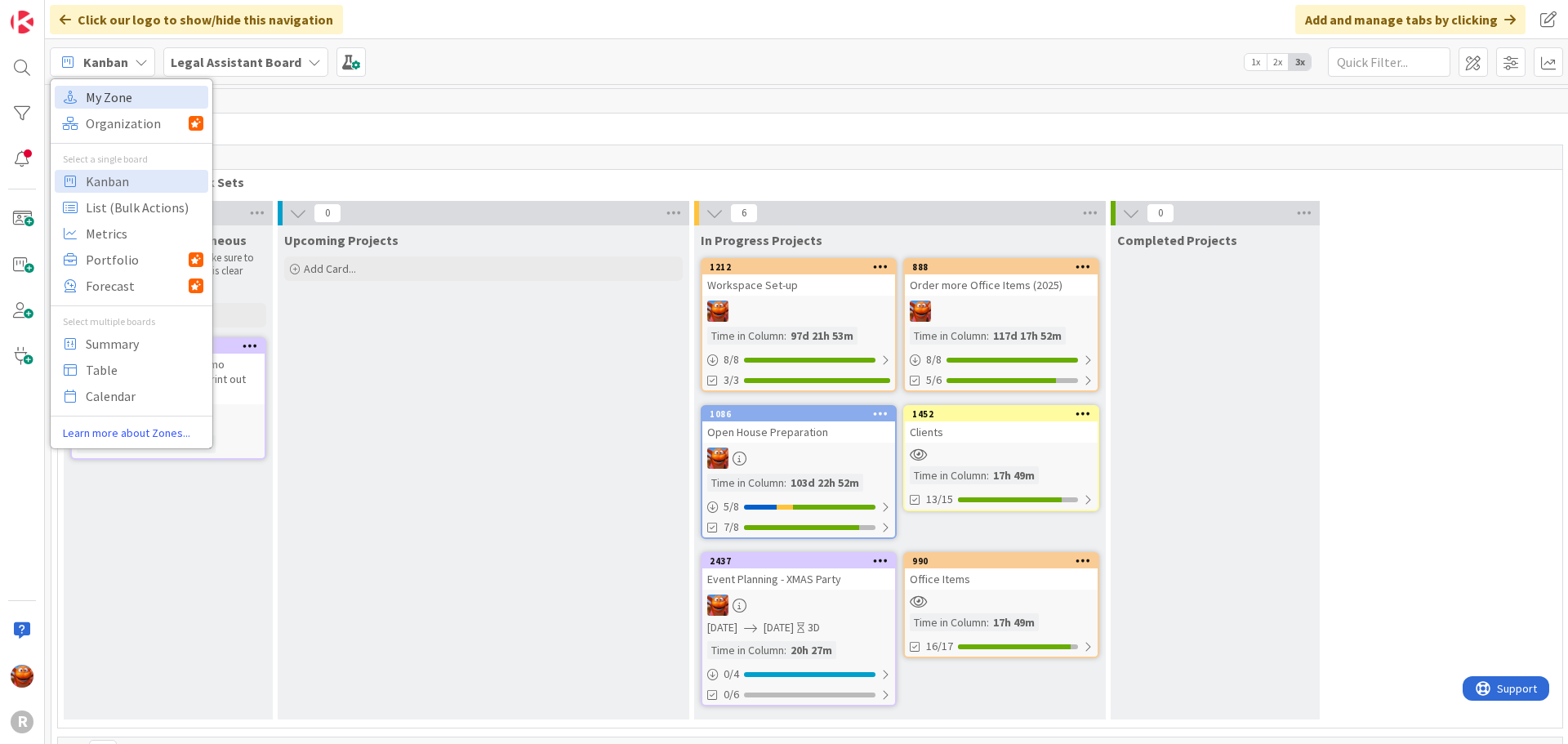
click at [110, 85] on span "My Zone" at bounding box center [144, 97] width 117 height 24
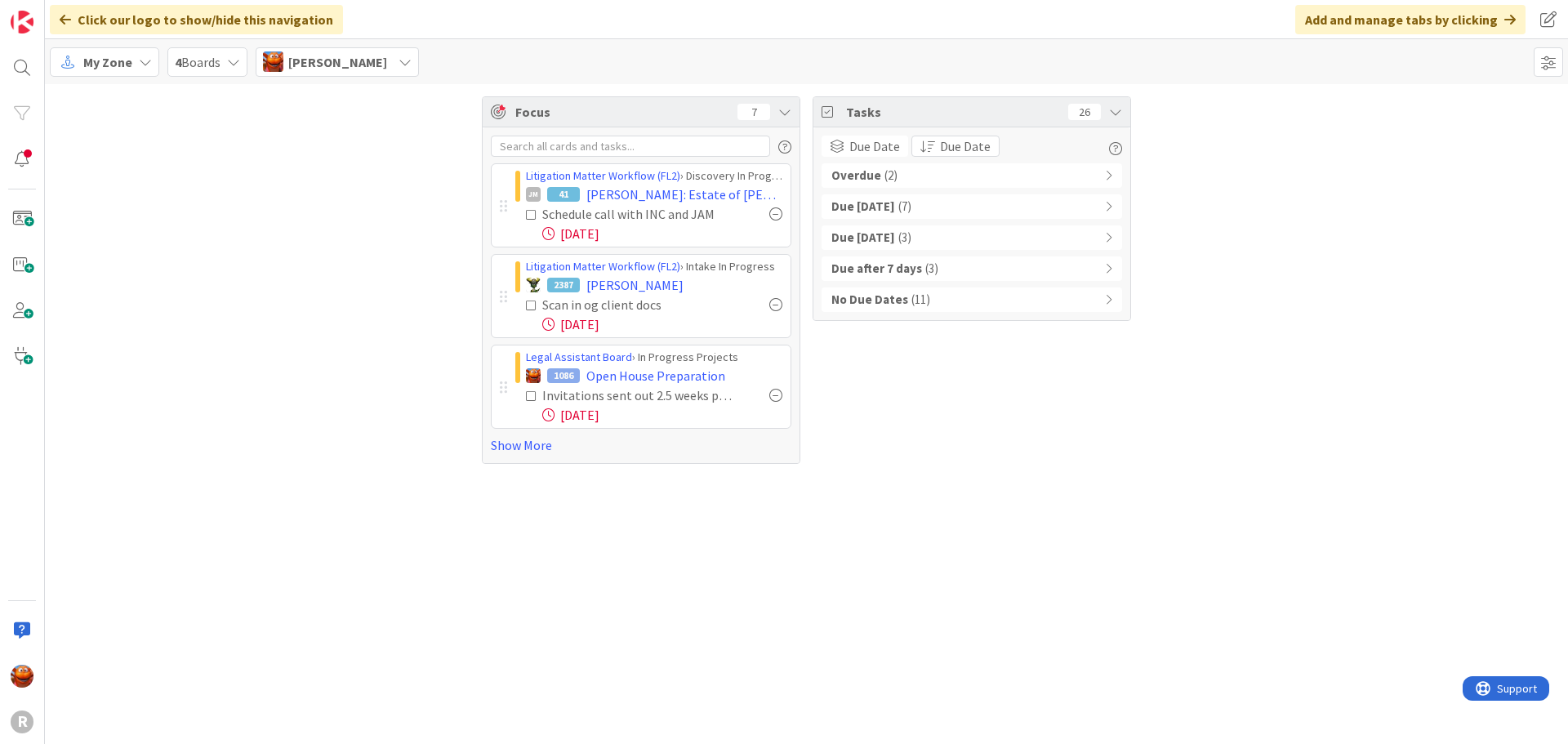
click at [951, 300] on div "No Due Dates ( 11 )" at bounding box center [972, 299] width 300 height 24
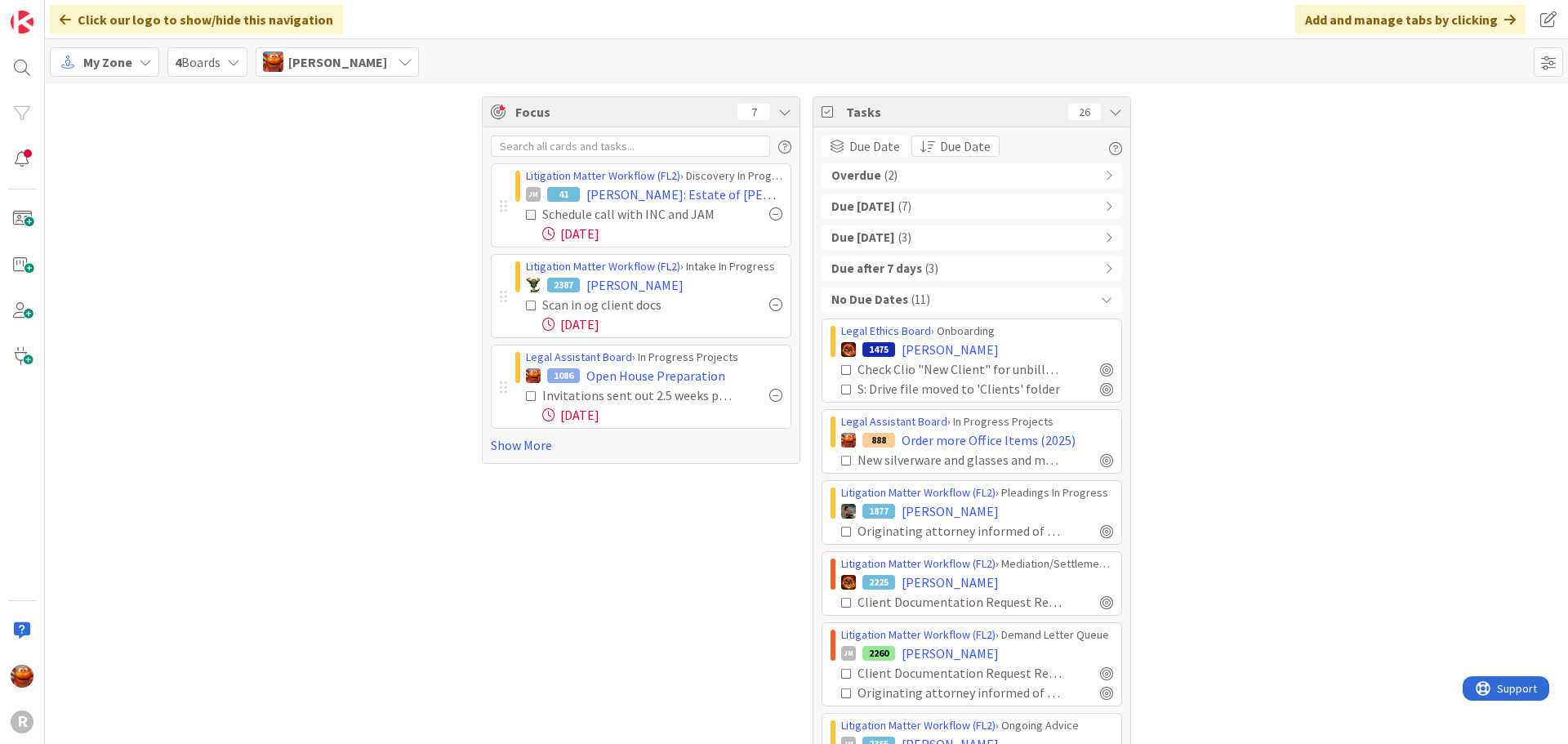
click at [98, 79] on div "My Zone 4 Boards Kiara Adams" at bounding box center [806, 61] width 1523 height 45
click at [99, 68] on span "My Zone" at bounding box center [108, 62] width 49 height 20
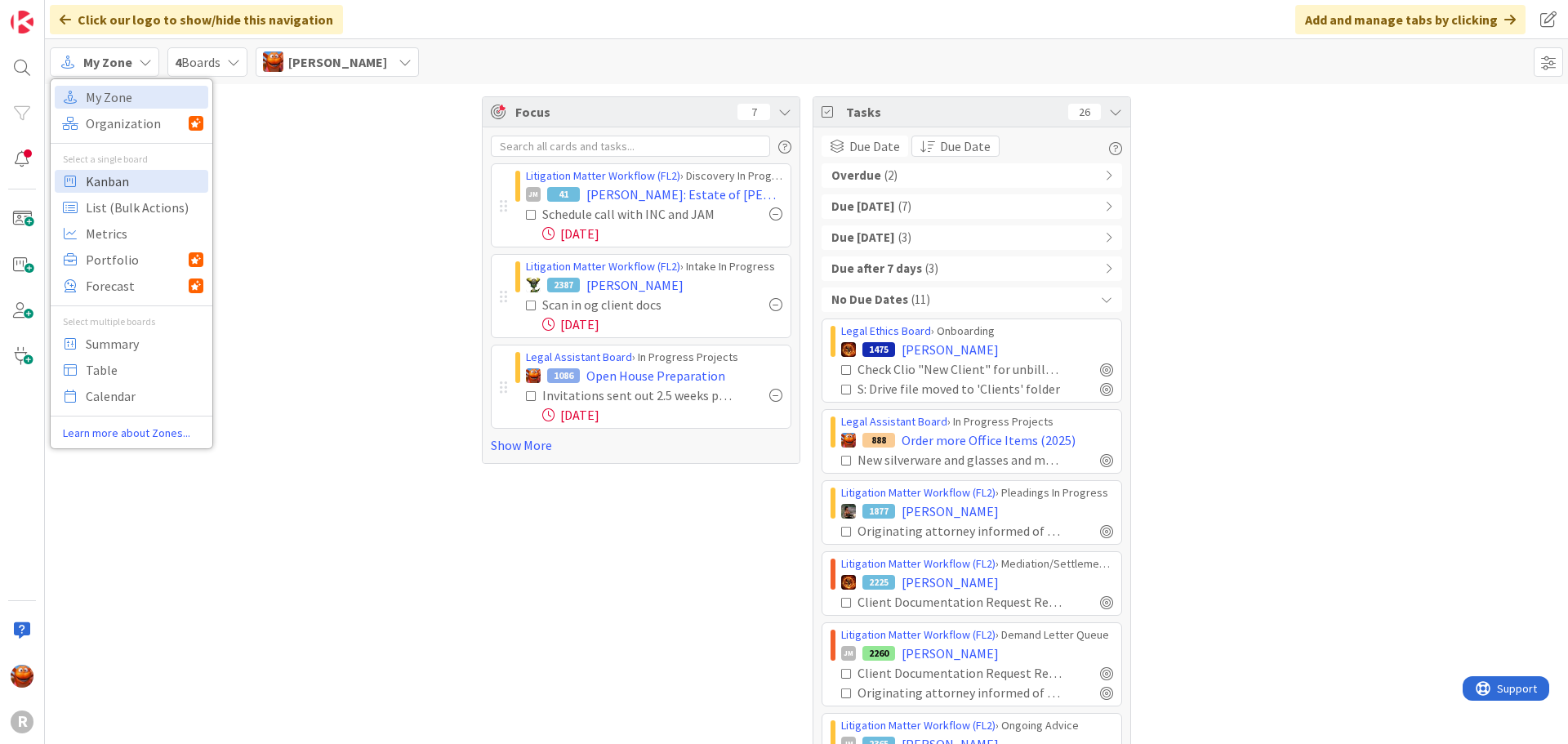
click at [123, 190] on span "Kanban" at bounding box center [144, 181] width 117 height 24
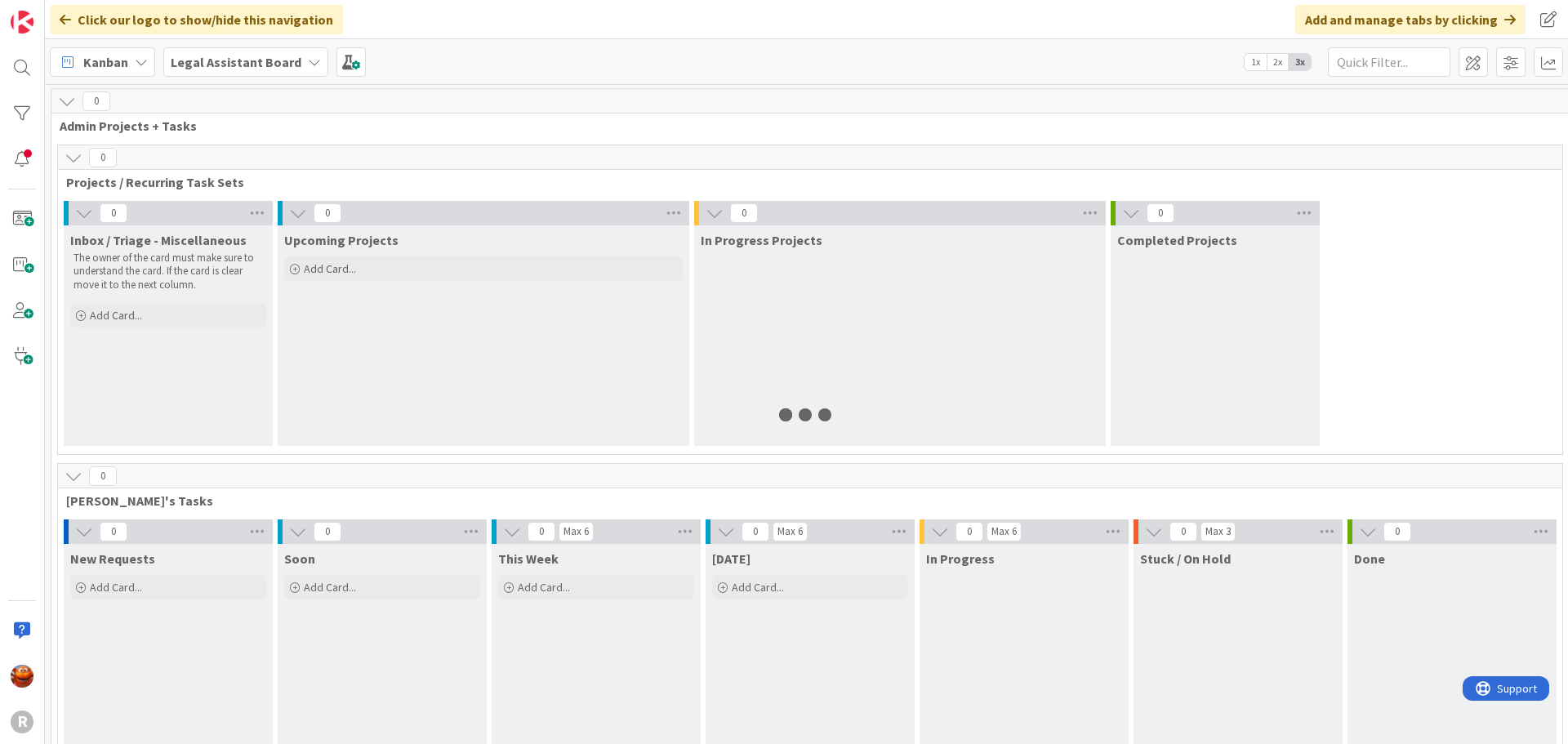
click at [252, 64] on b "Legal Assistant Board" at bounding box center [236, 61] width 130 height 16
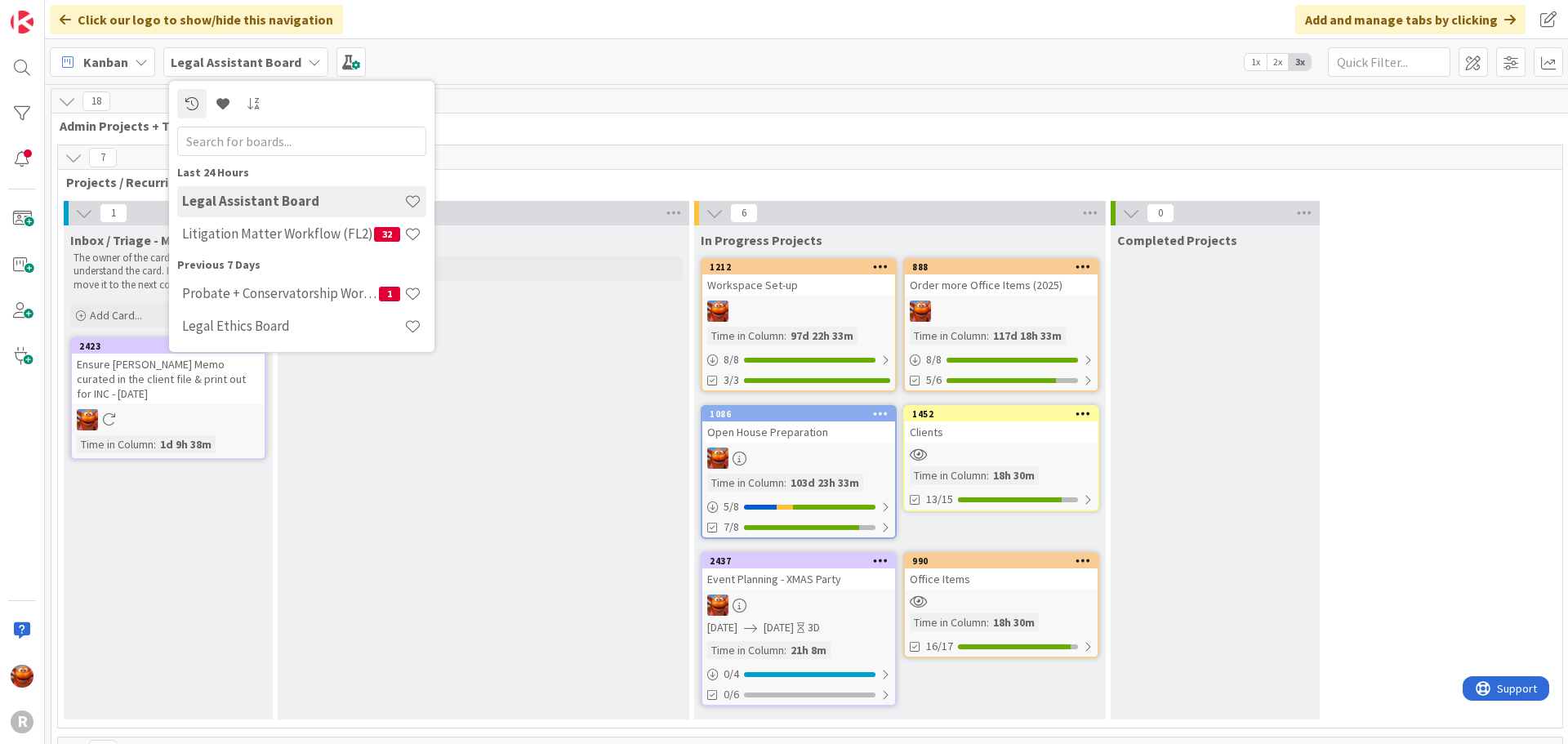
click at [612, 104] on div "18" at bounding box center [810, 101] width 1518 height 24
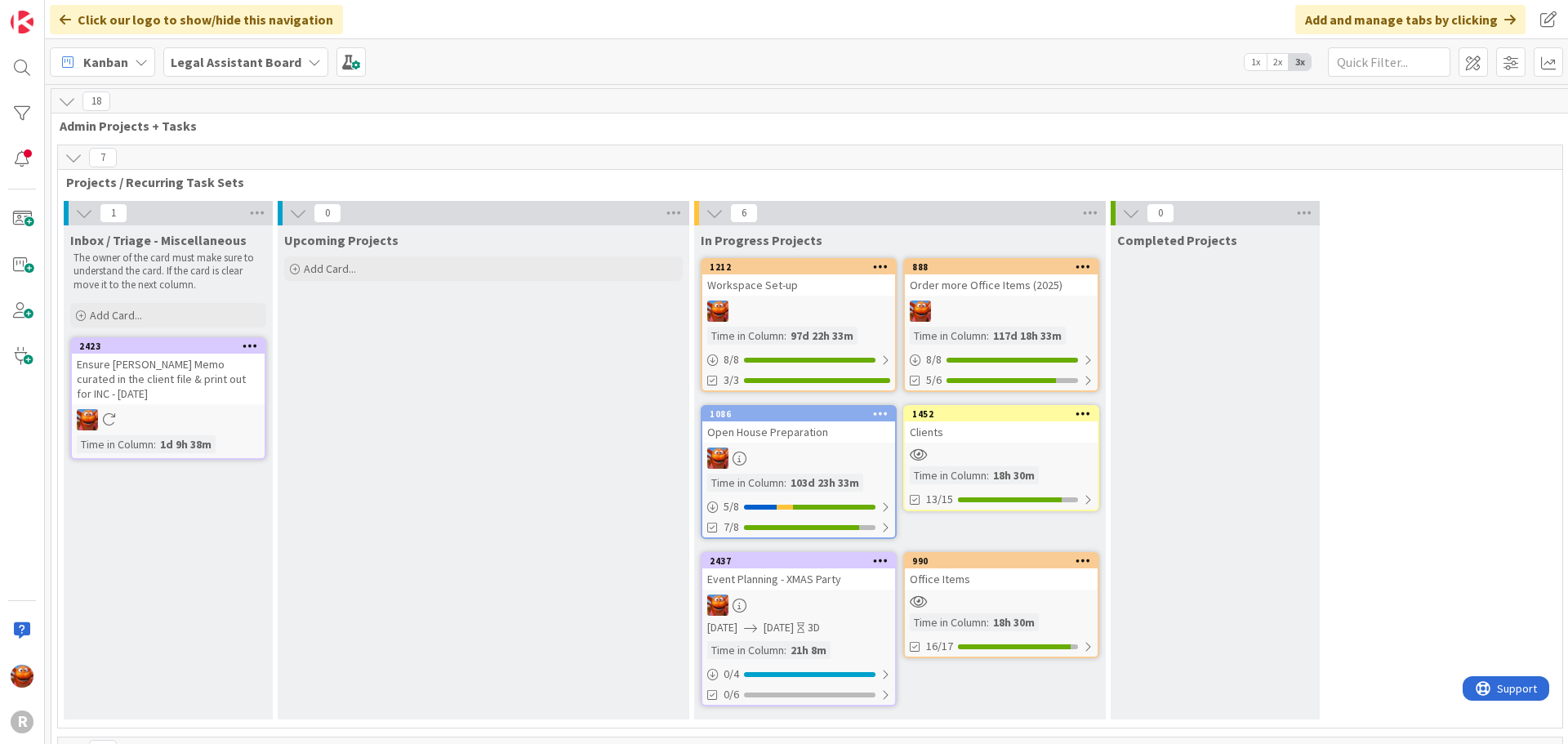
click at [974, 597] on div at bounding box center [1001, 602] width 192 height 14
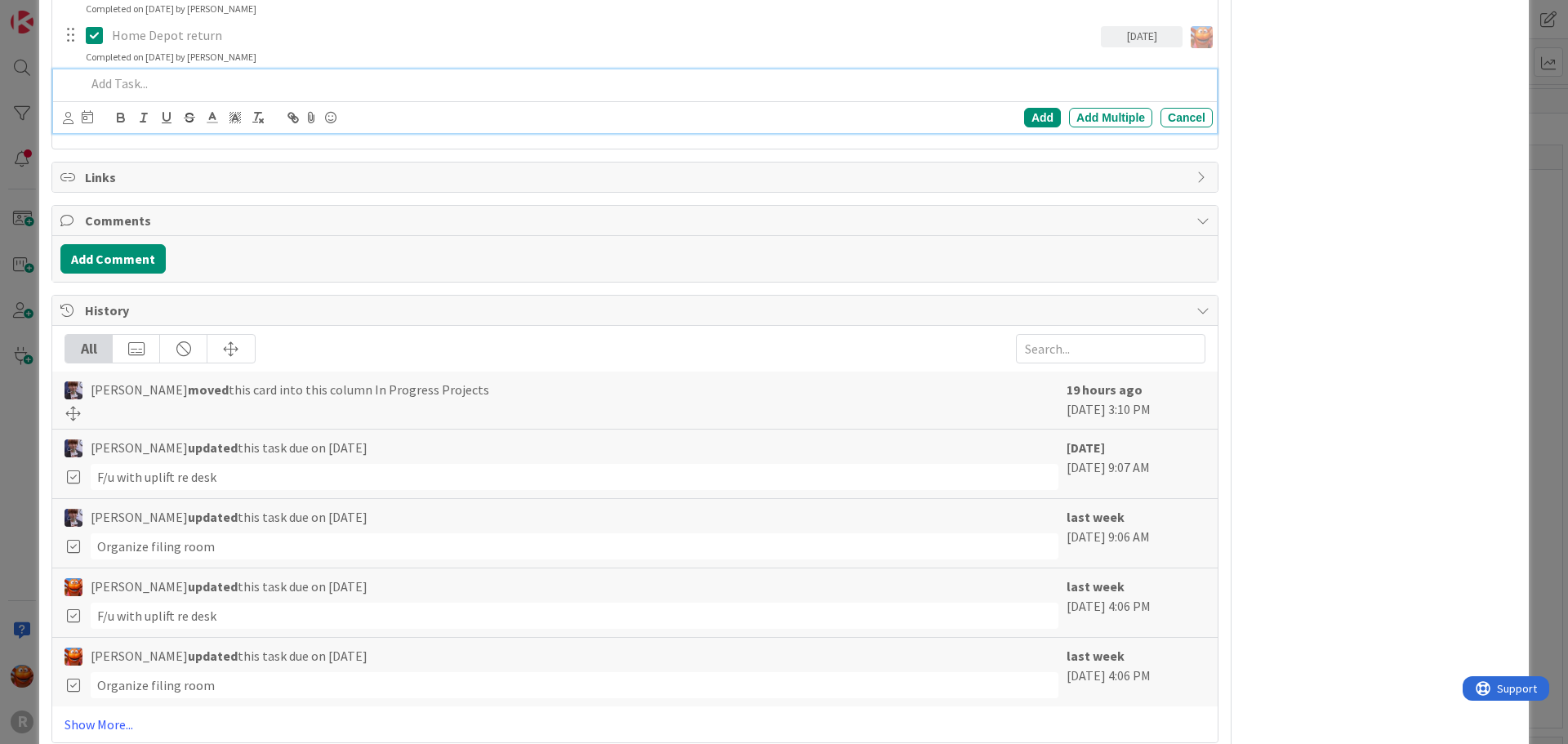
type textarea "x"
click at [135, 93] on div at bounding box center [646, 83] width 1134 height 28
click at [72, 118] on icon at bounding box center [68, 118] width 10 height 12
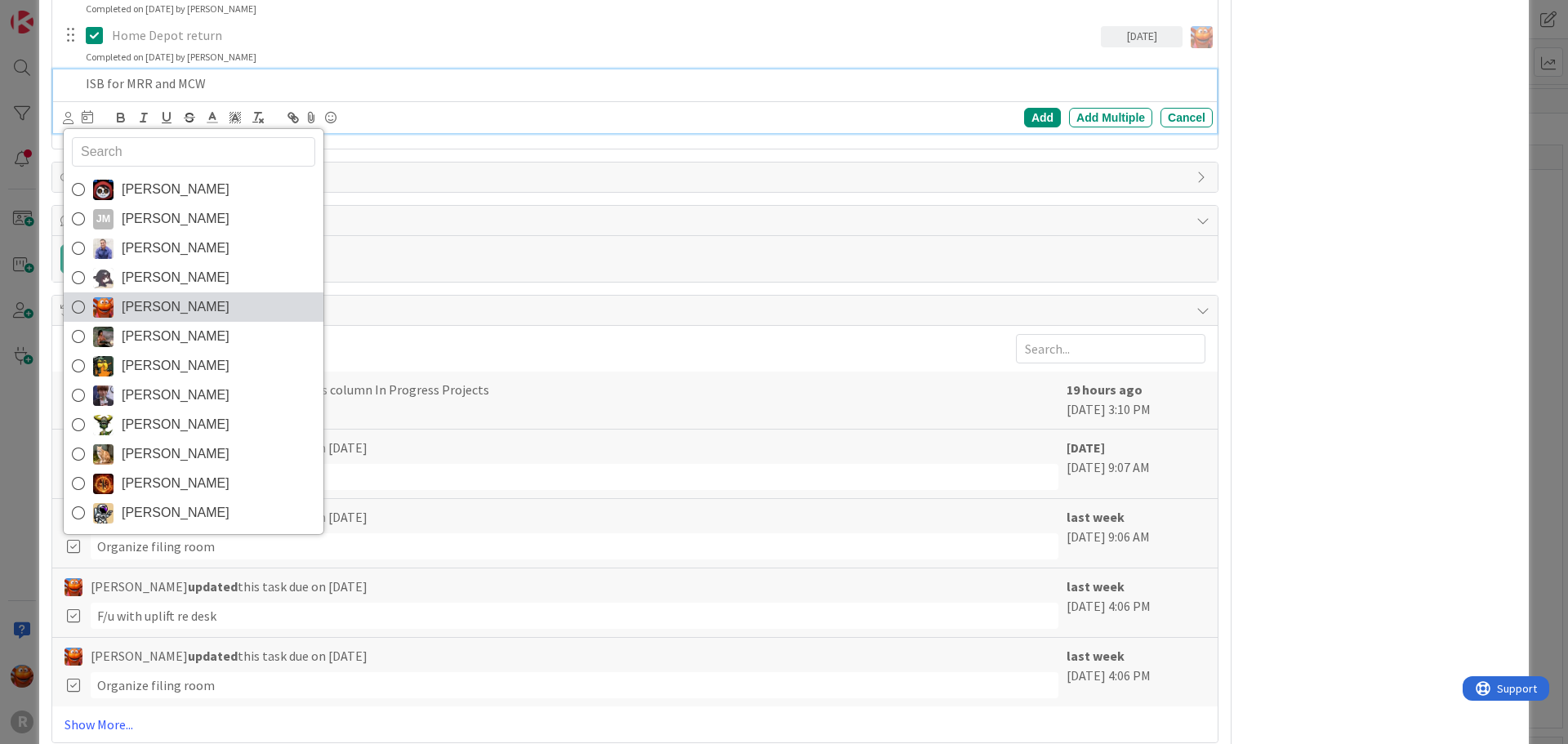
click at [161, 305] on span "Kiara Adams" at bounding box center [175, 307] width 108 height 24
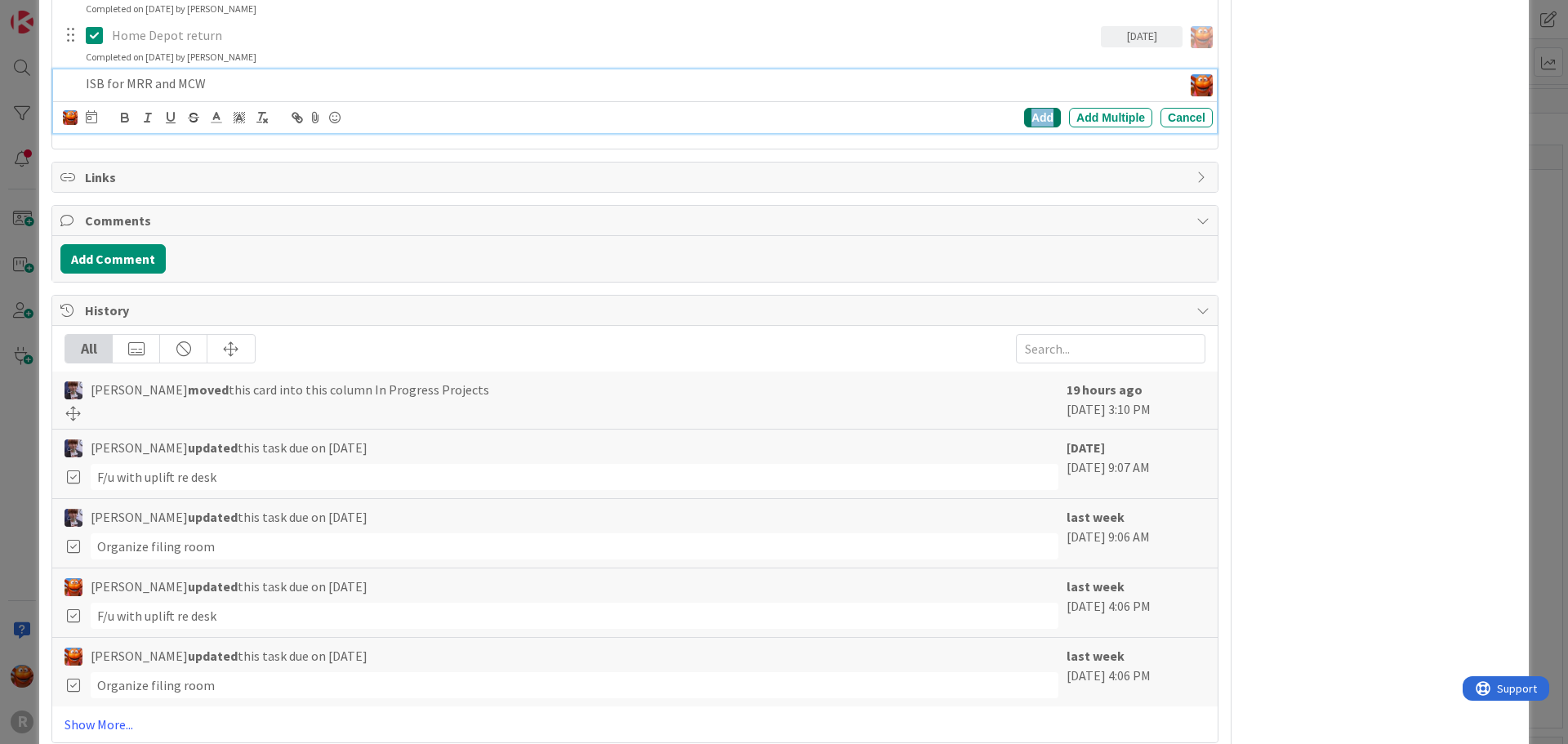
click at [1024, 118] on div "Add" at bounding box center [1042, 117] width 37 height 20
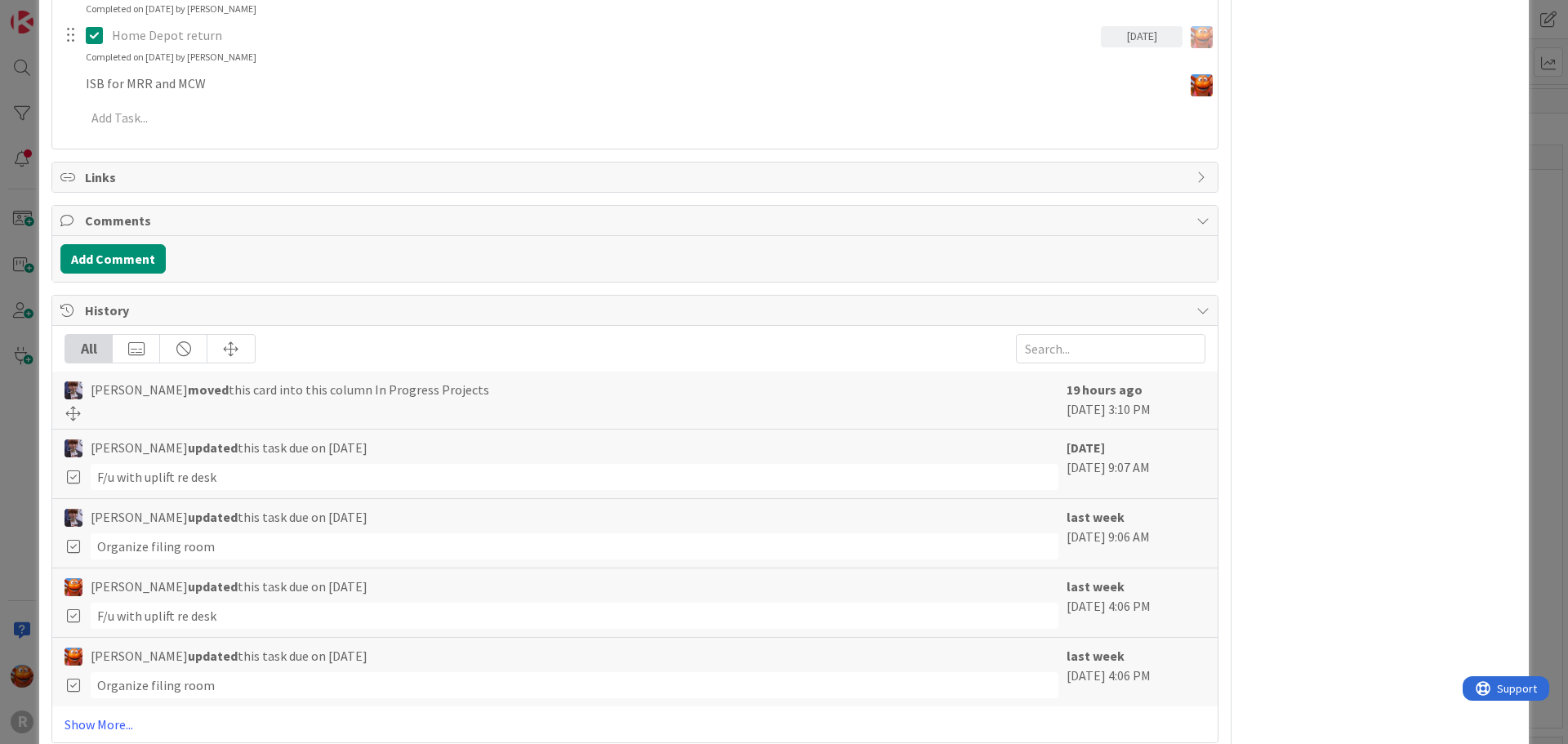
type textarea "x"
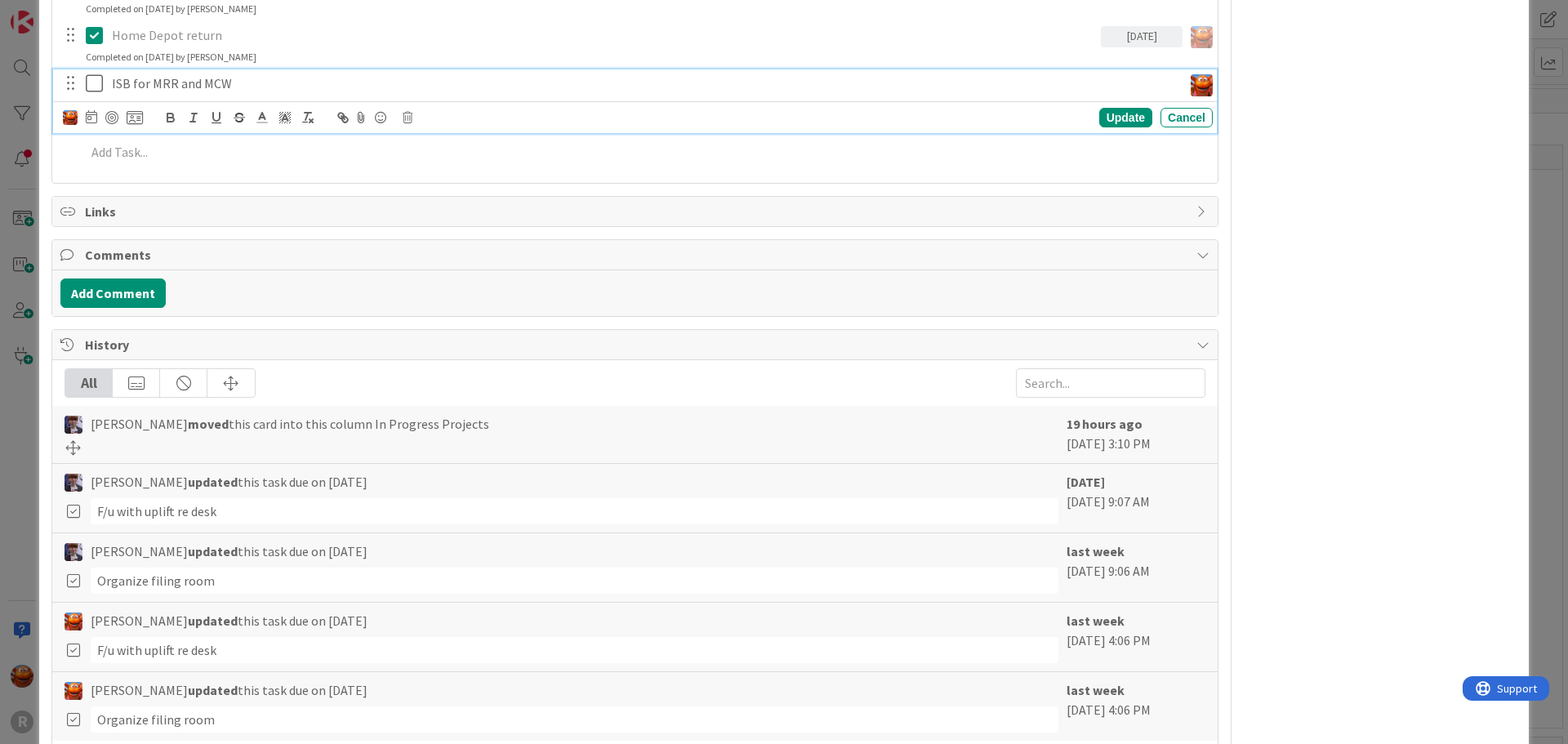
click at [229, 84] on p "ISB for MRR and MCW" at bounding box center [644, 84] width 1064 height 19
click at [89, 117] on icon at bounding box center [91, 117] width 11 height 13
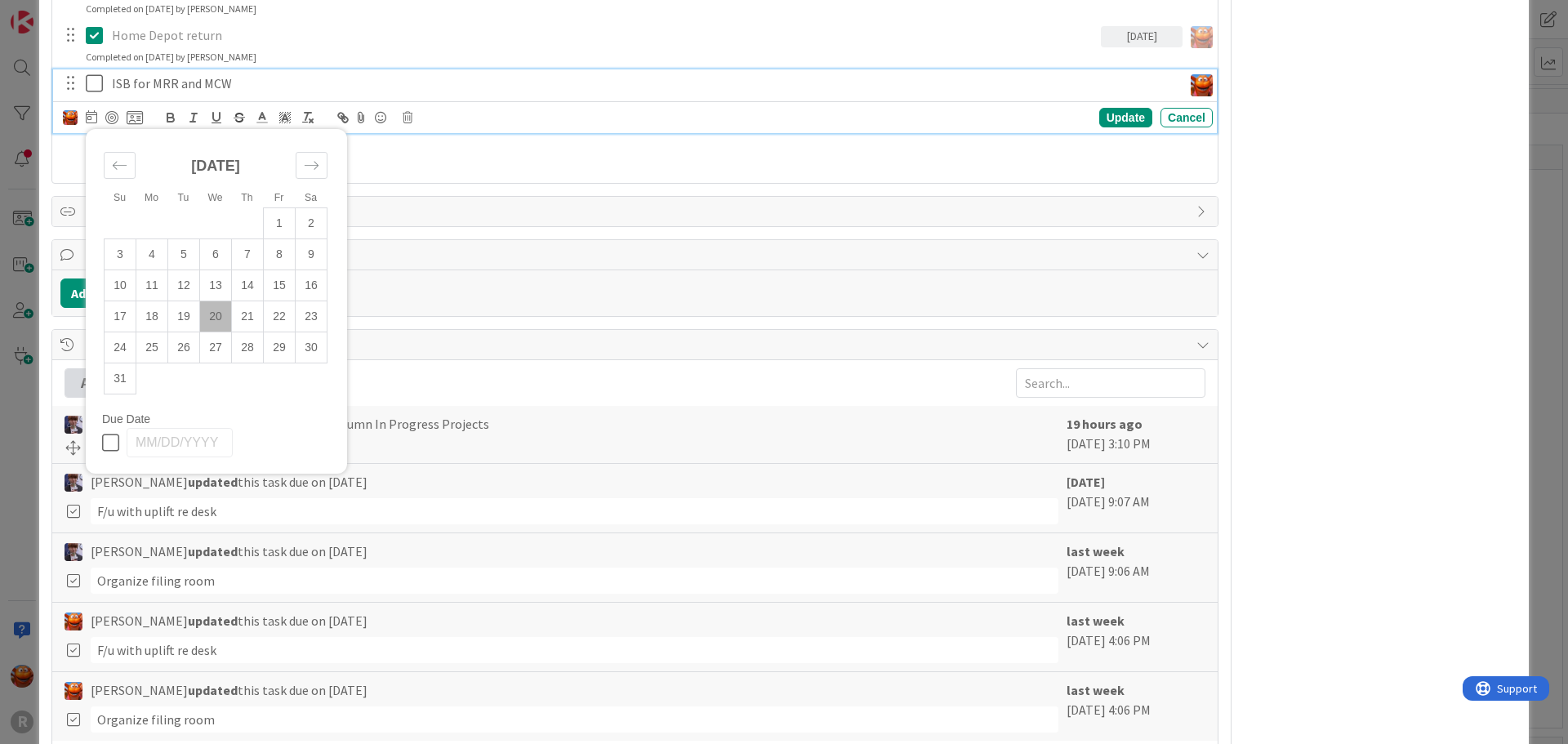
click at [205, 310] on td "20" at bounding box center [216, 317] width 32 height 31
type input "08/20/2025"
type textarea "x"
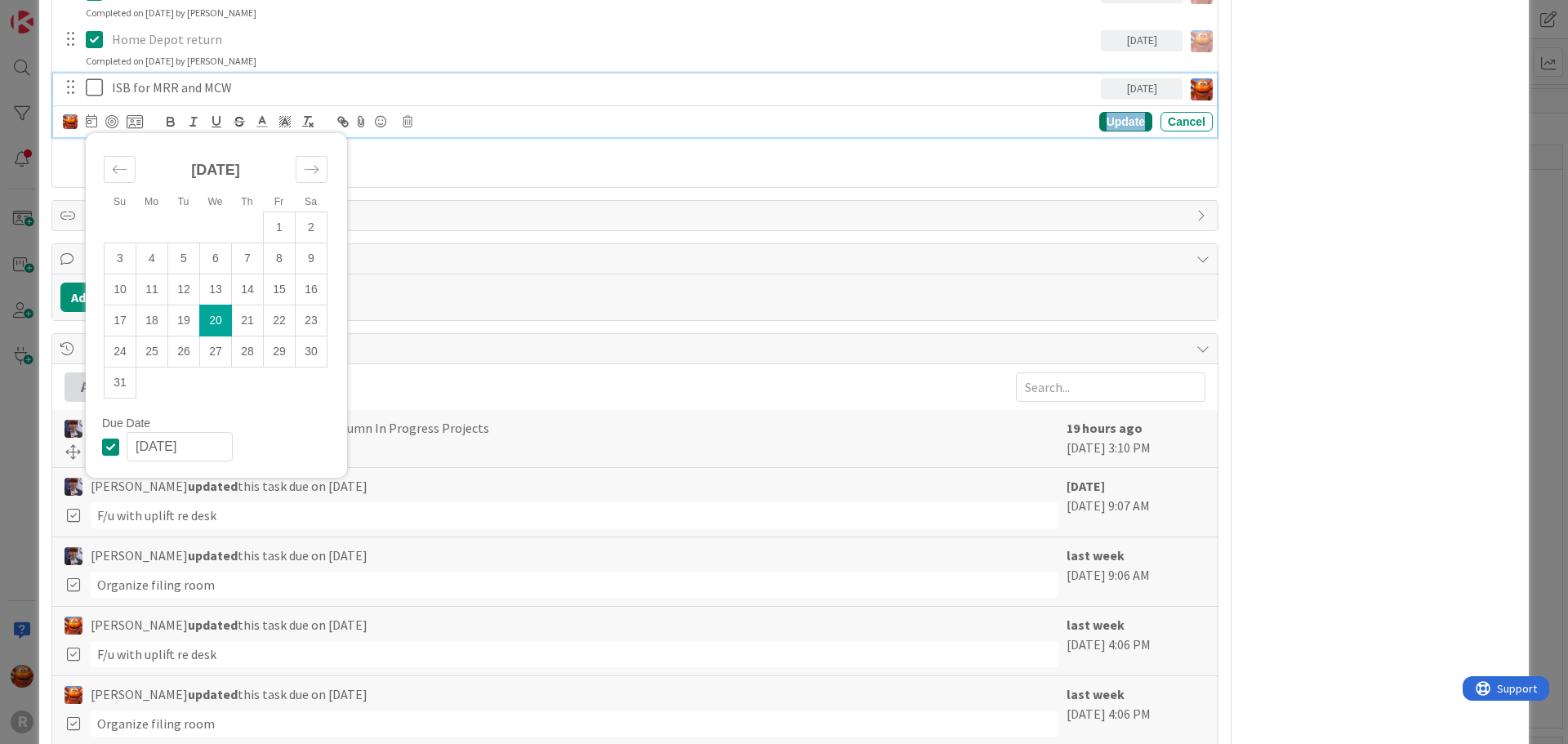
click at [1099, 123] on div "Update" at bounding box center [1126, 122] width 54 height 20
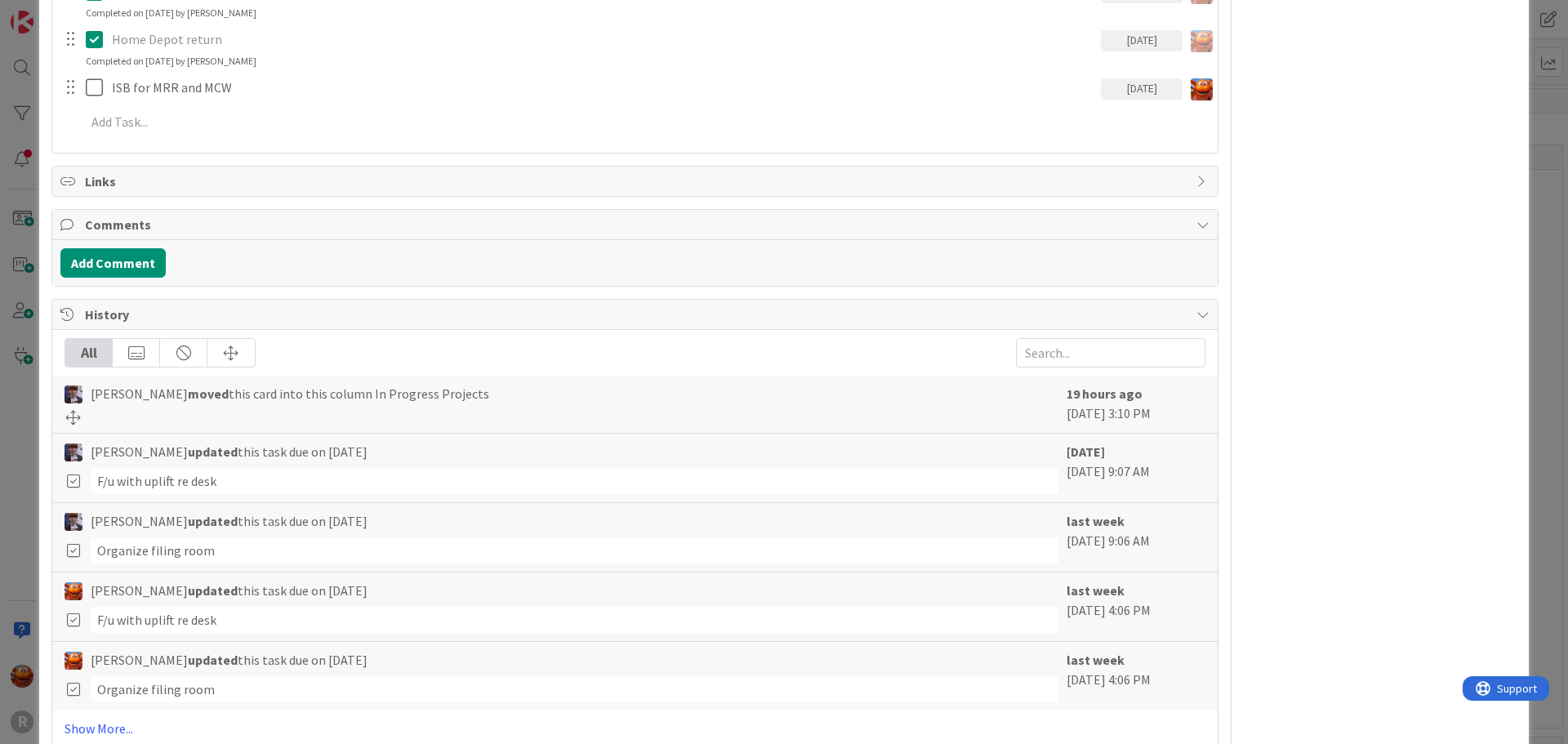
click at [14, 134] on div "ID 990 Legal Assistant Board In Progress Projects Title 12 / 128 Office Items D…" at bounding box center [784, 372] width 1568 height 744
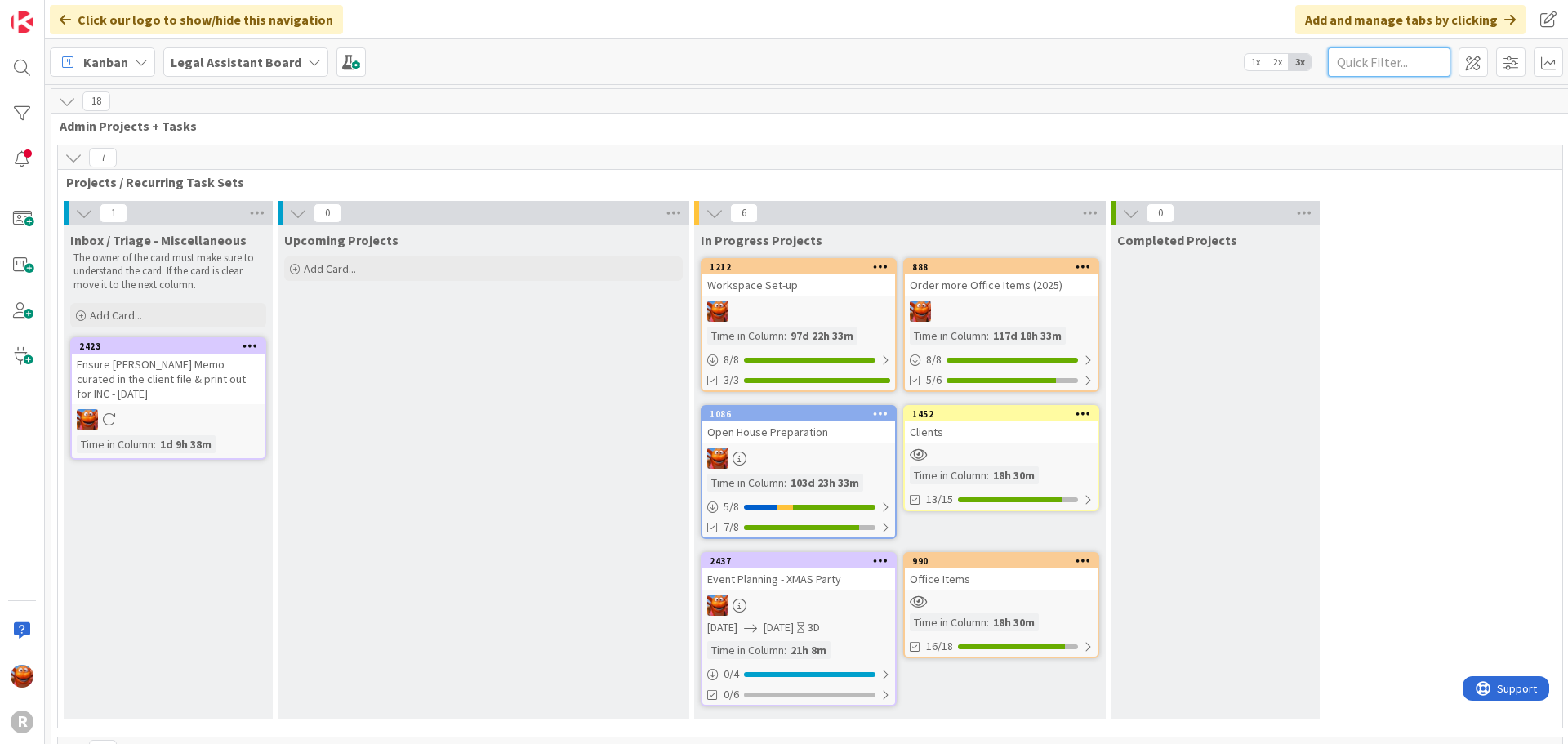
click at [1345, 66] on input "text" at bounding box center [1389, 62] width 123 height 29
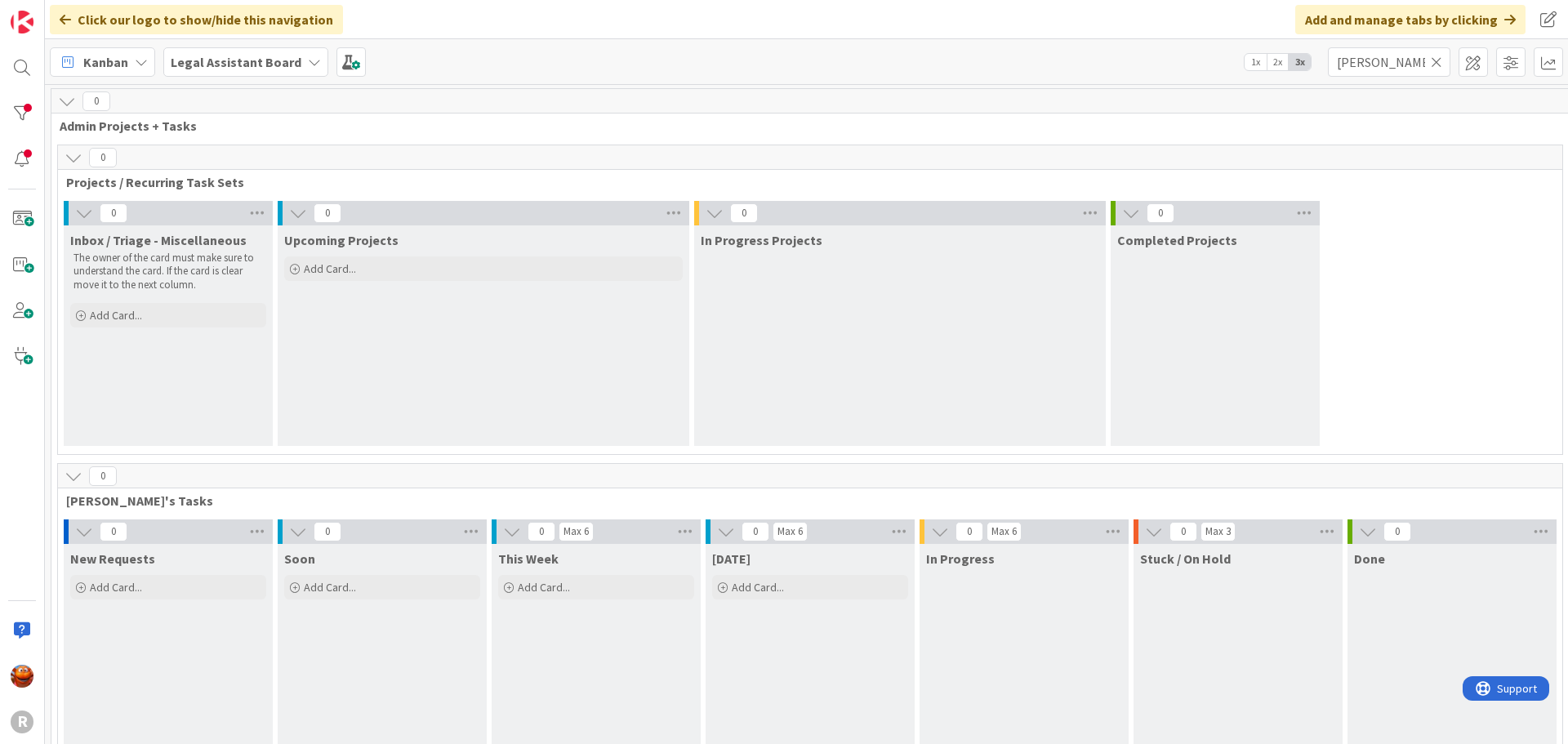
click at [193, 64] on b "Legal Assistant Board" at bounding box center [236, 61] width 130 height 16
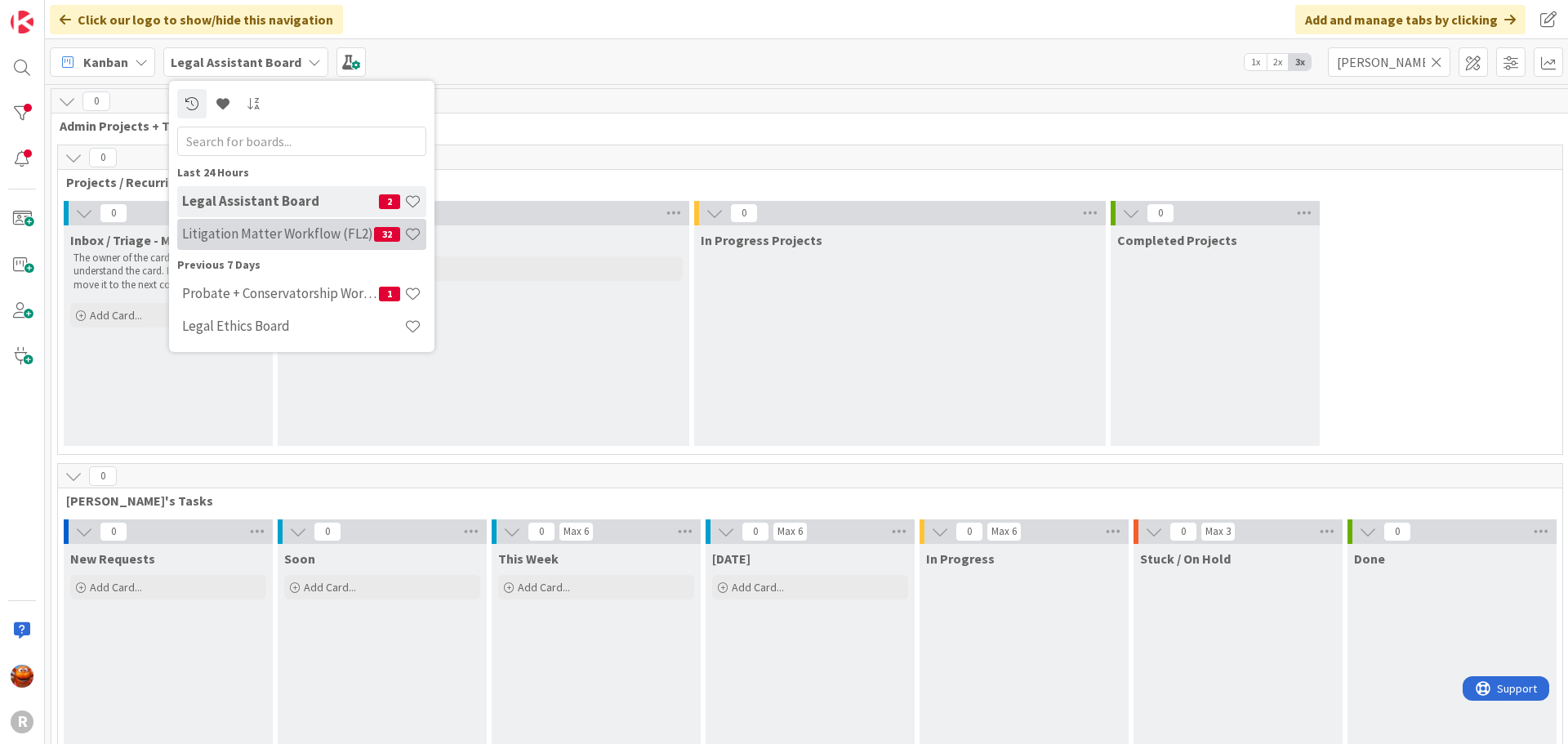
click at [266, 235] on h4 "Litigation Matter Workflow (FL2)" at bounding box center [278, 233] width 192 height 16
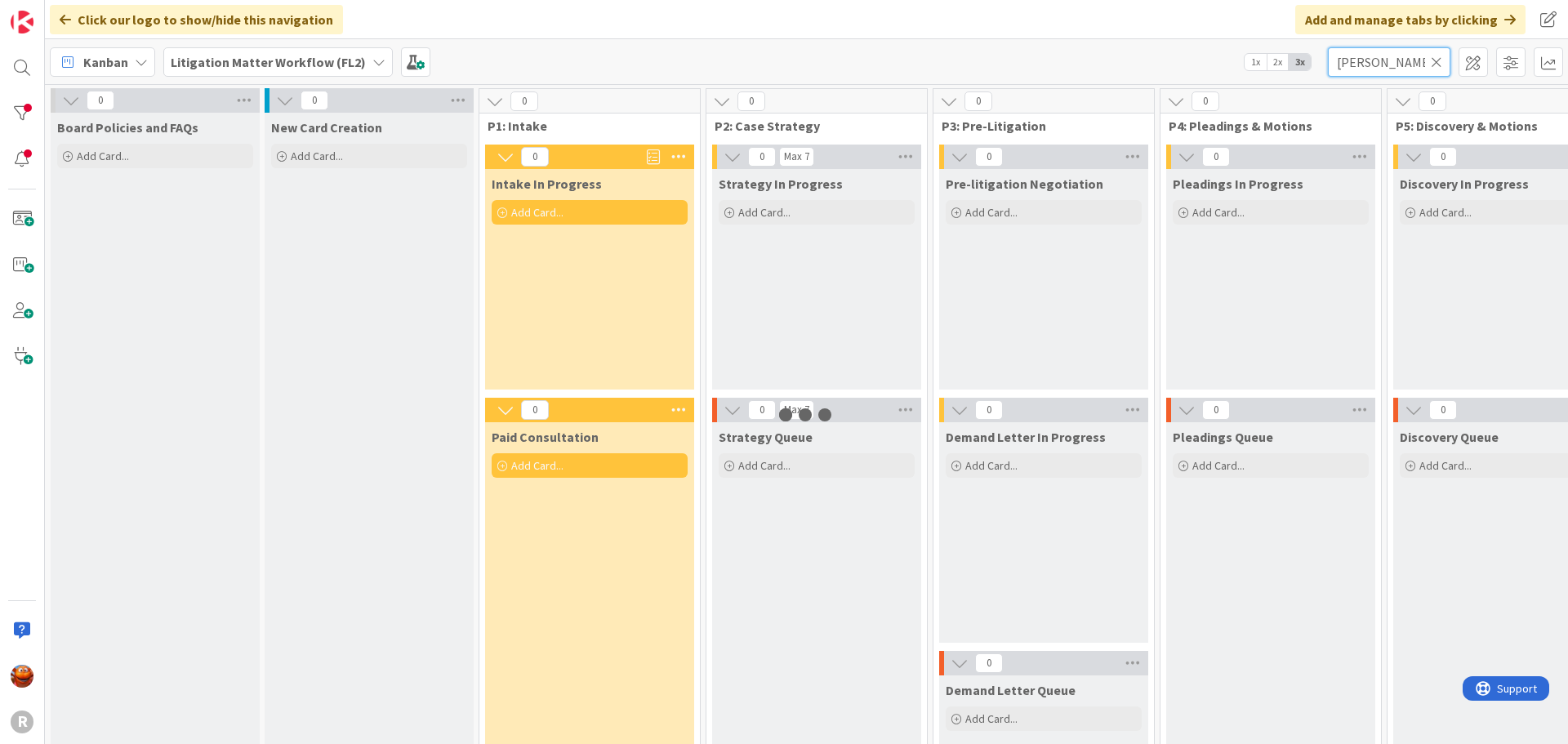
click at [1361, 69] on input "pfeil" at bounding box center [1389, 62] width 123 height 29
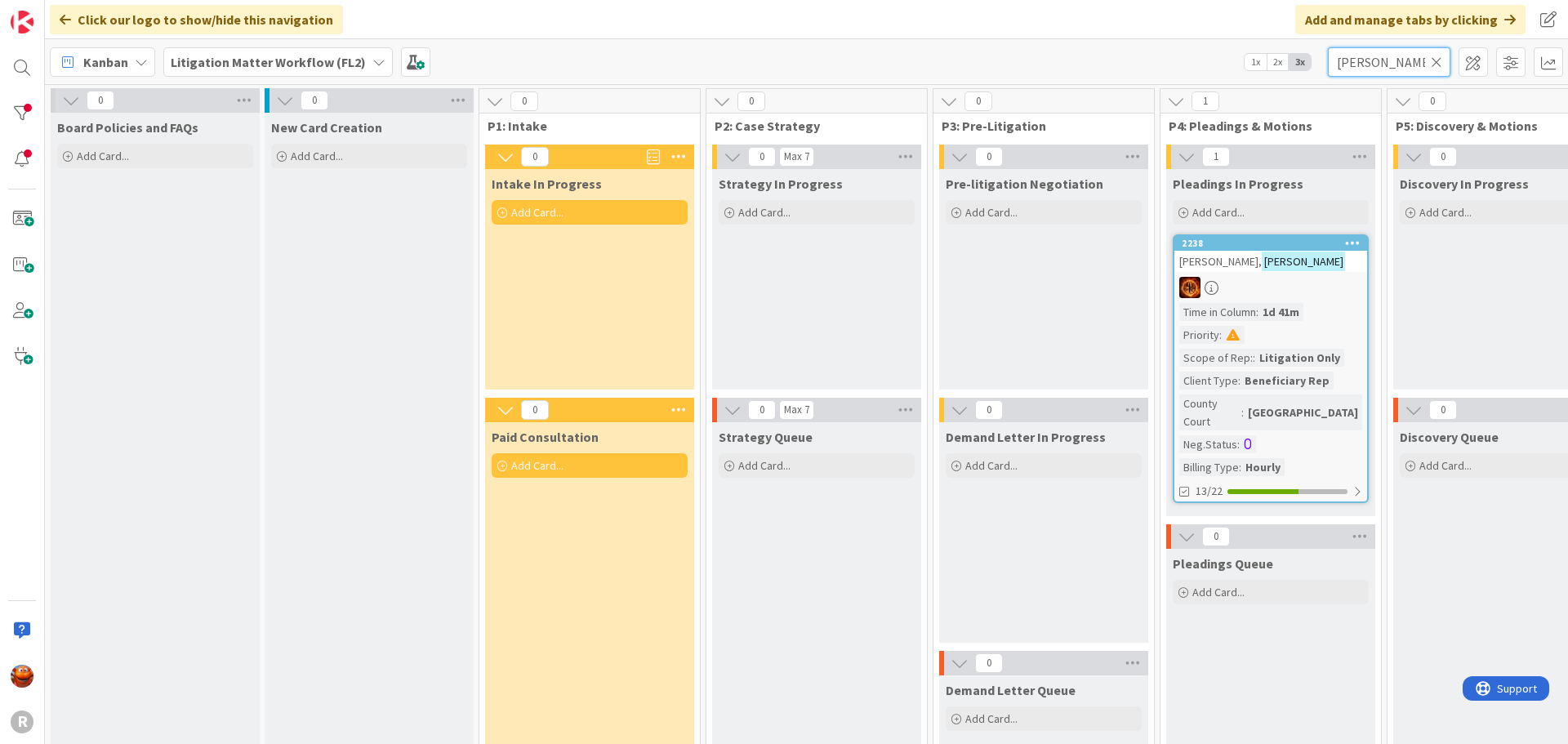
type input "jerry"
click at [1330, 282] on div at bounding box center [1270, 287] width 192 height 22
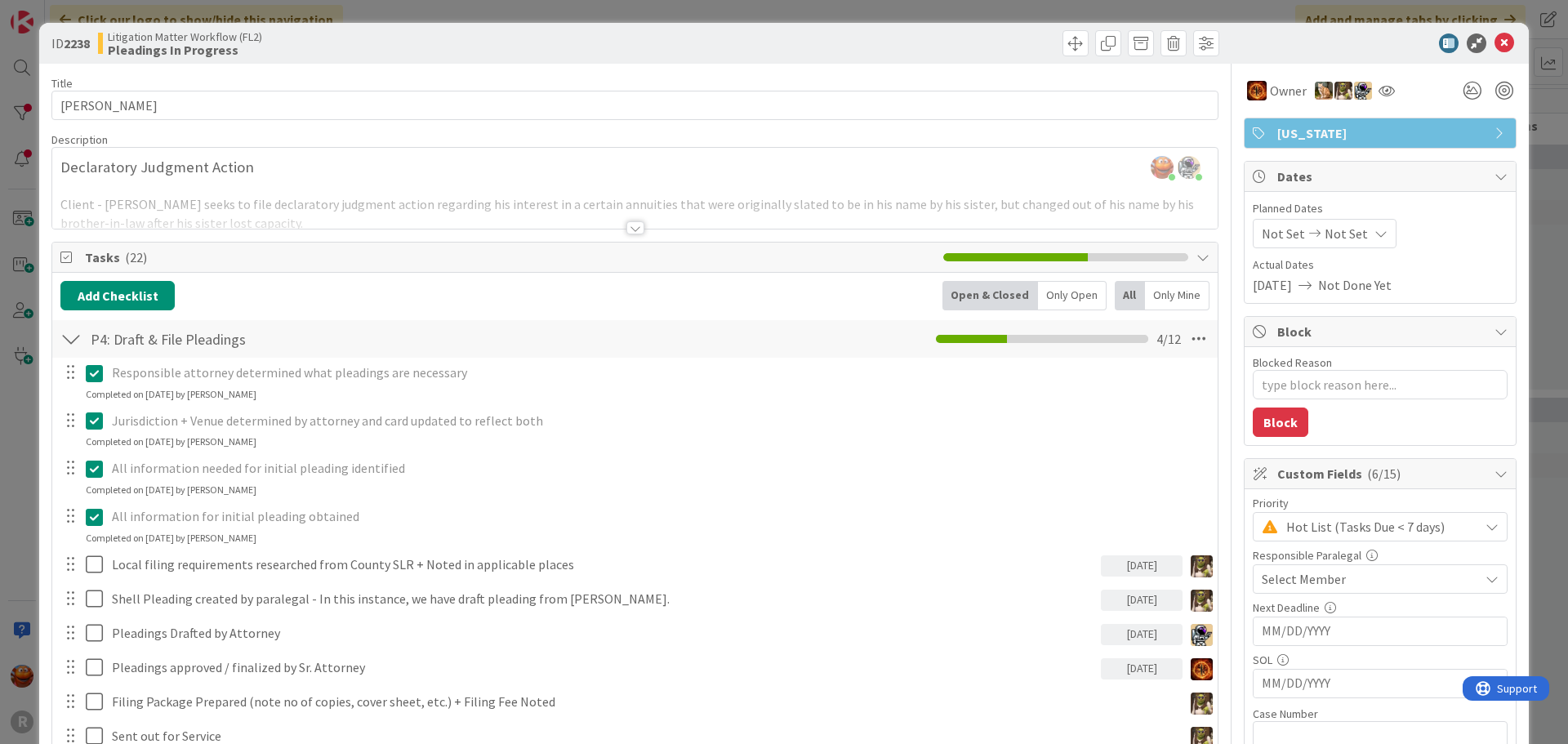
click at [632, 224] on div at bounding box center [635, 228] width 18 height 13
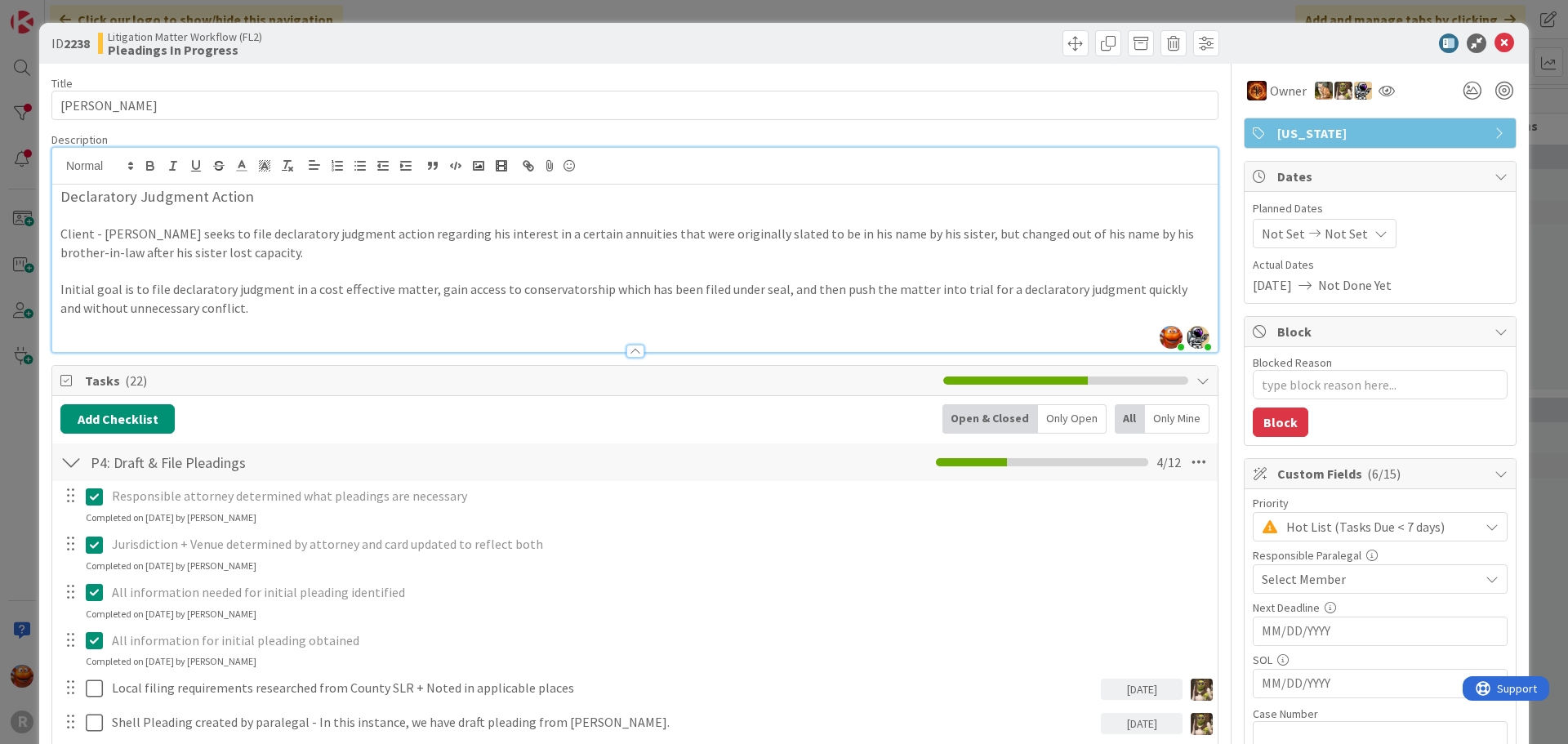
scroll to position [1485, 0]
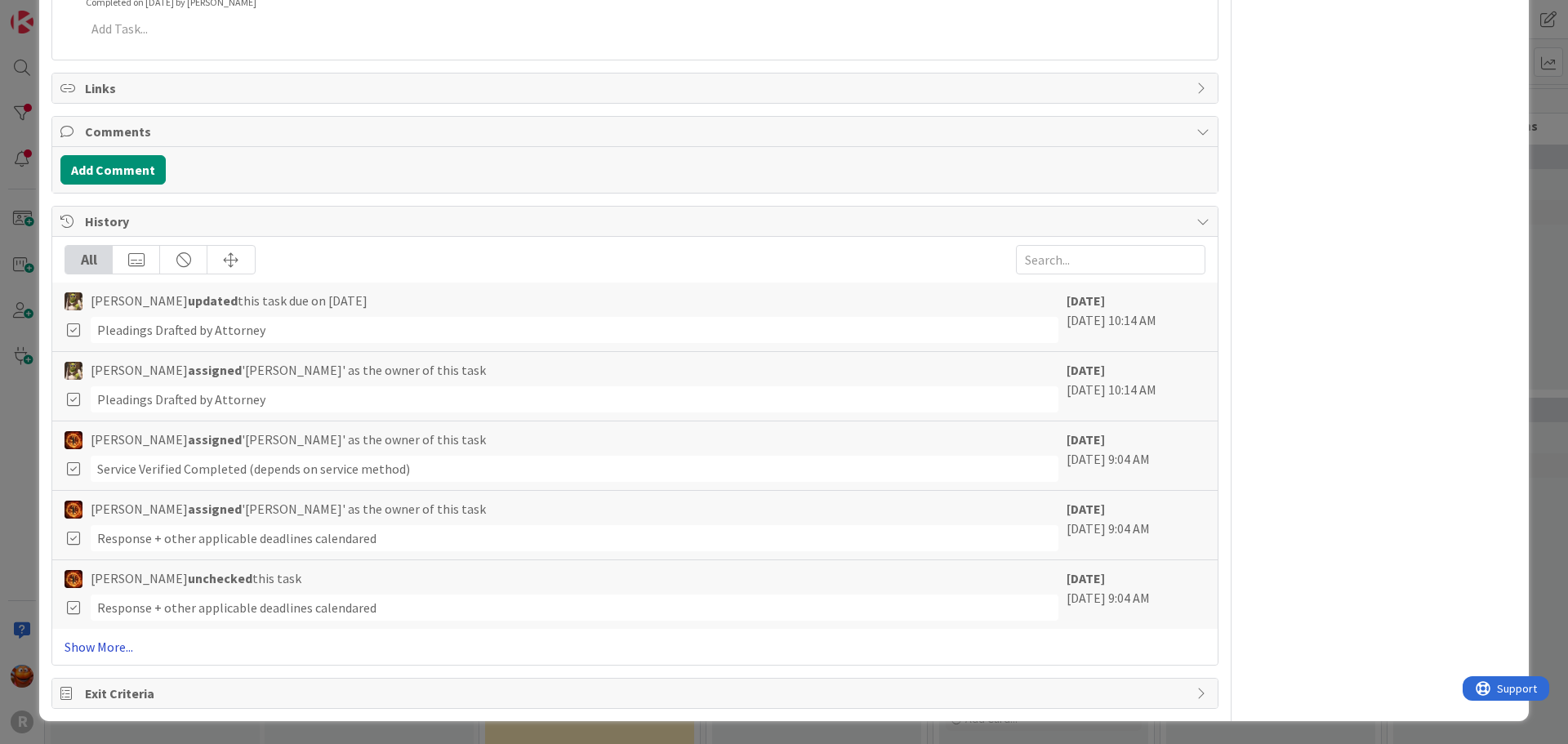
click at [99, 649] on link "Show More..." at bounding box center [635, 646] width 1141 height 20
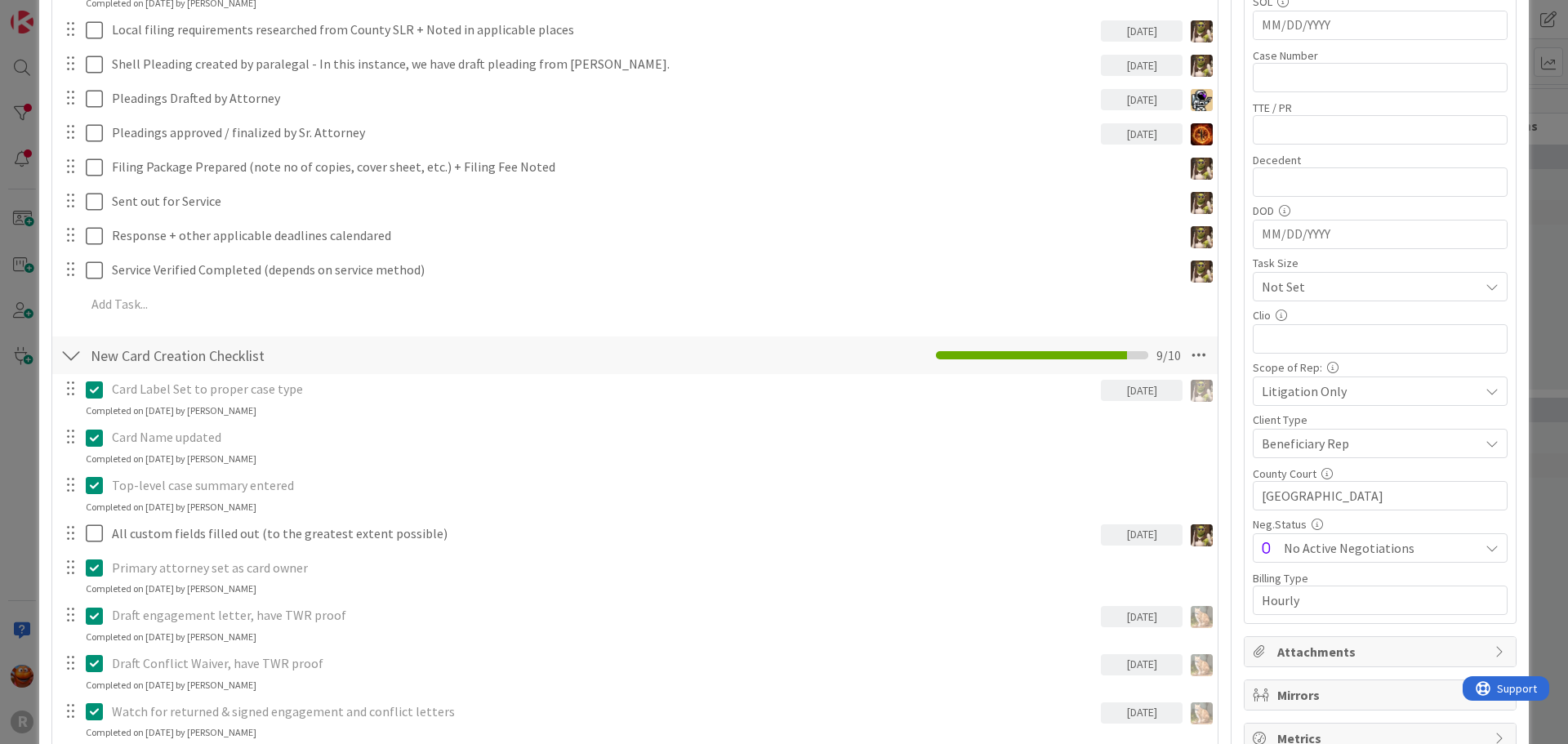
scroll to position [0, 0]
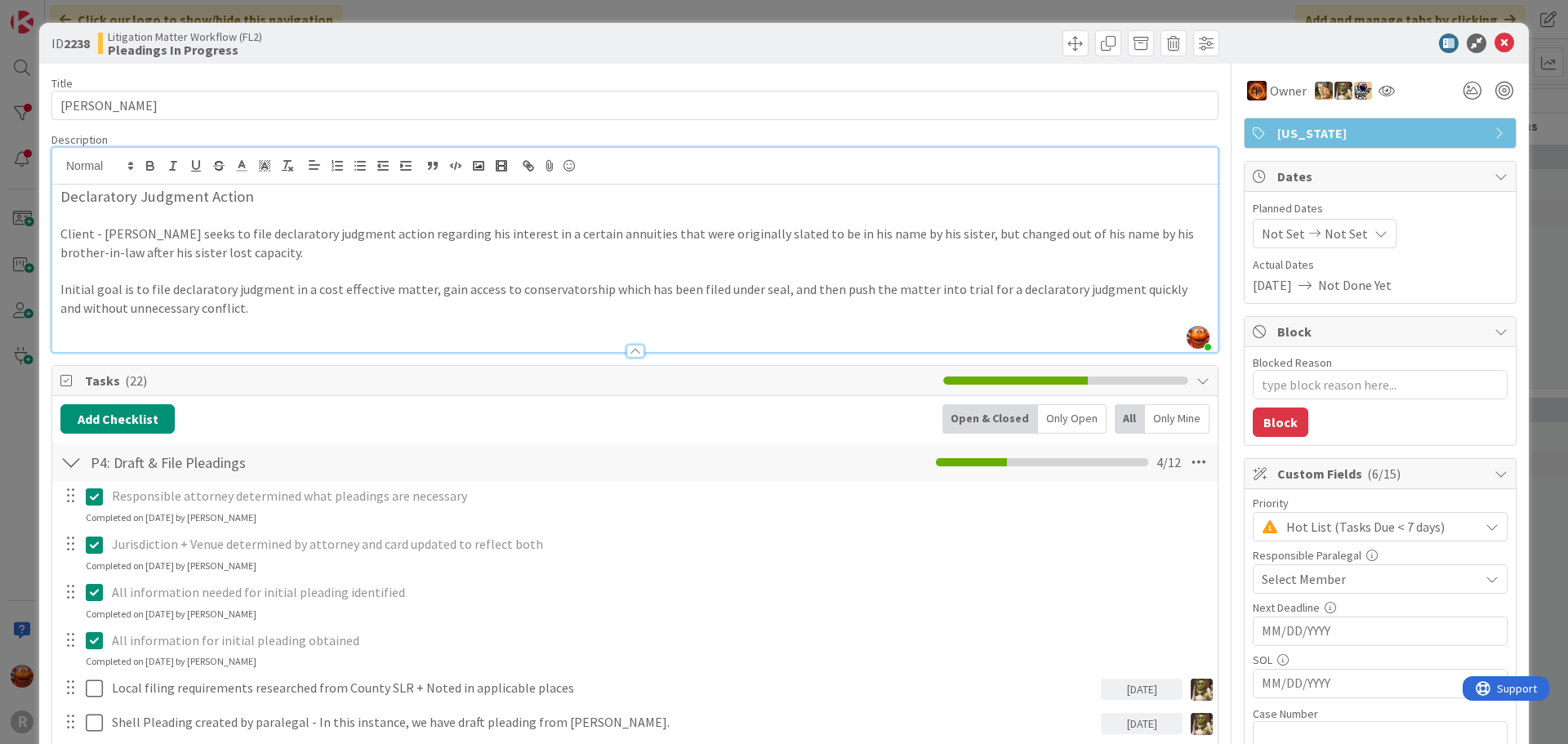
type textarea "x"
click at [26, 194] on div "ID 2238 Litigation Matter Workflow (FL2) Pleadings In Progress Title 16 / 128 B…" at bounding box center [784, 372] width 1568 height 744
